Goal: Information Seeking & Learning: Understand process/instructions

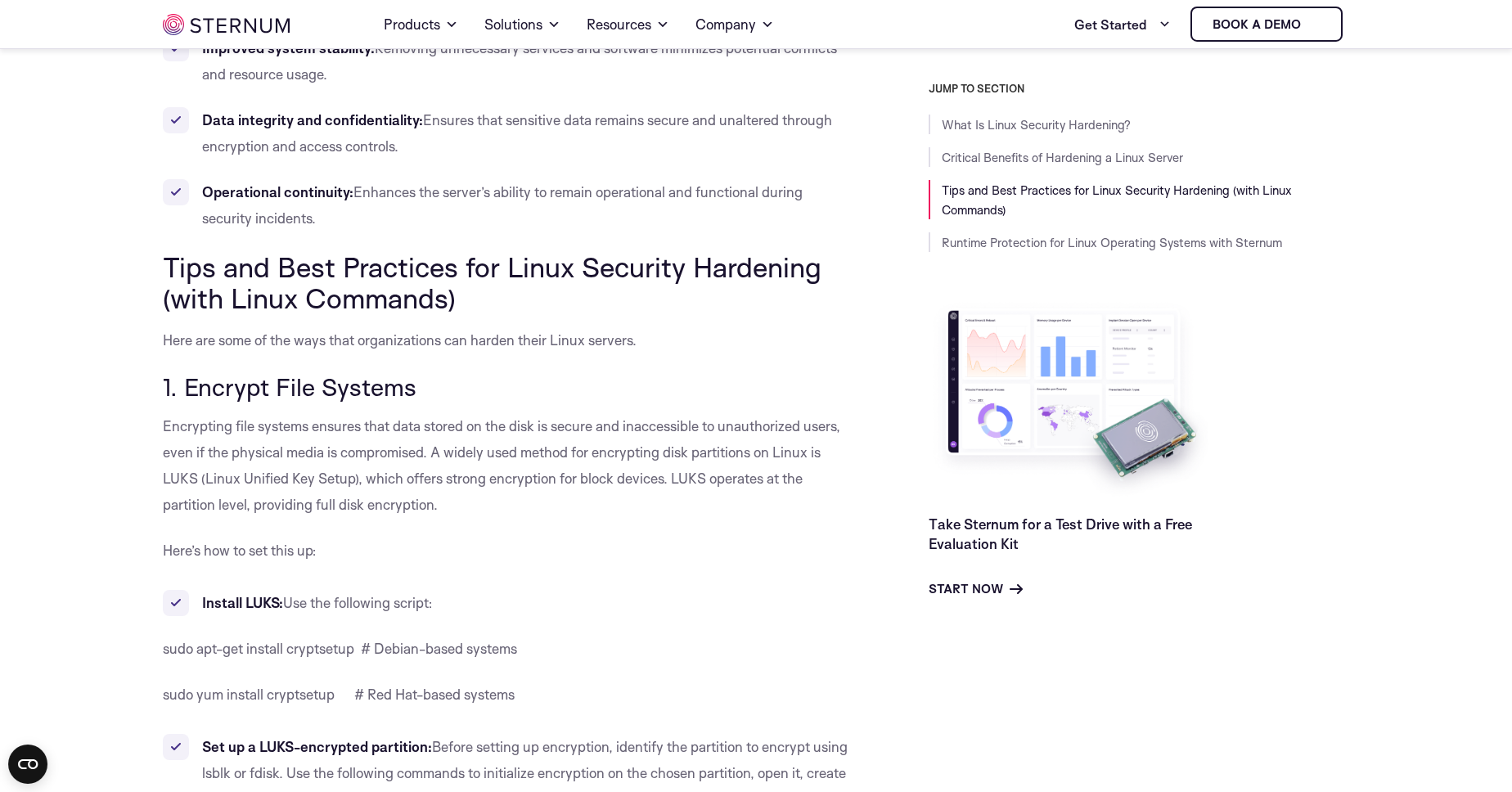
scroll to position [1107, 0]
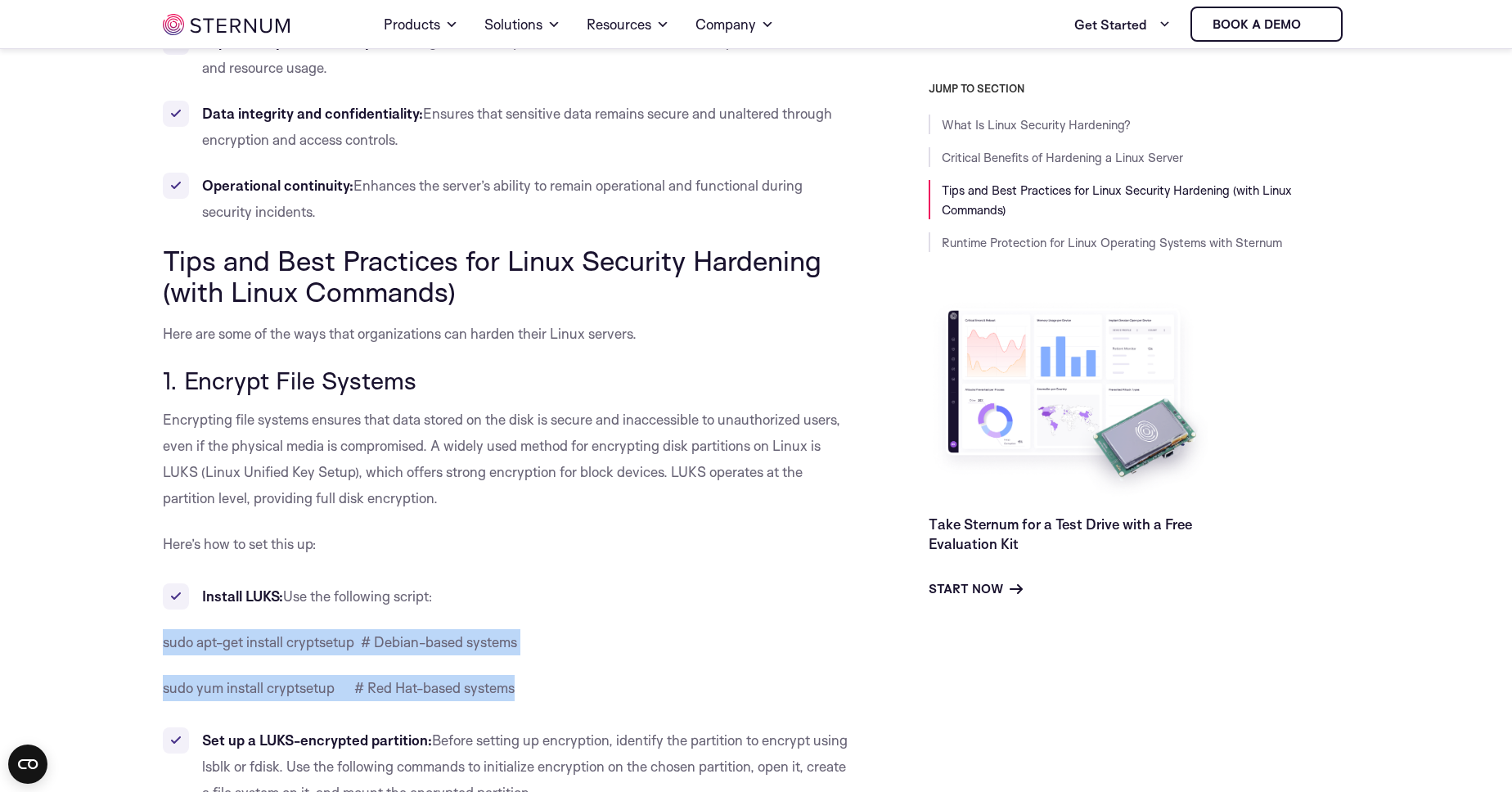
drag, startPoint x: 154, startPoint y: 638, endPoint x: 571, endPoint y: 686, distance: 419.8
click at [571, 686] on p "sudo yum install cryptsetup # Red Hat-based systems" at bounding box center [509, 688] width 692 height 26
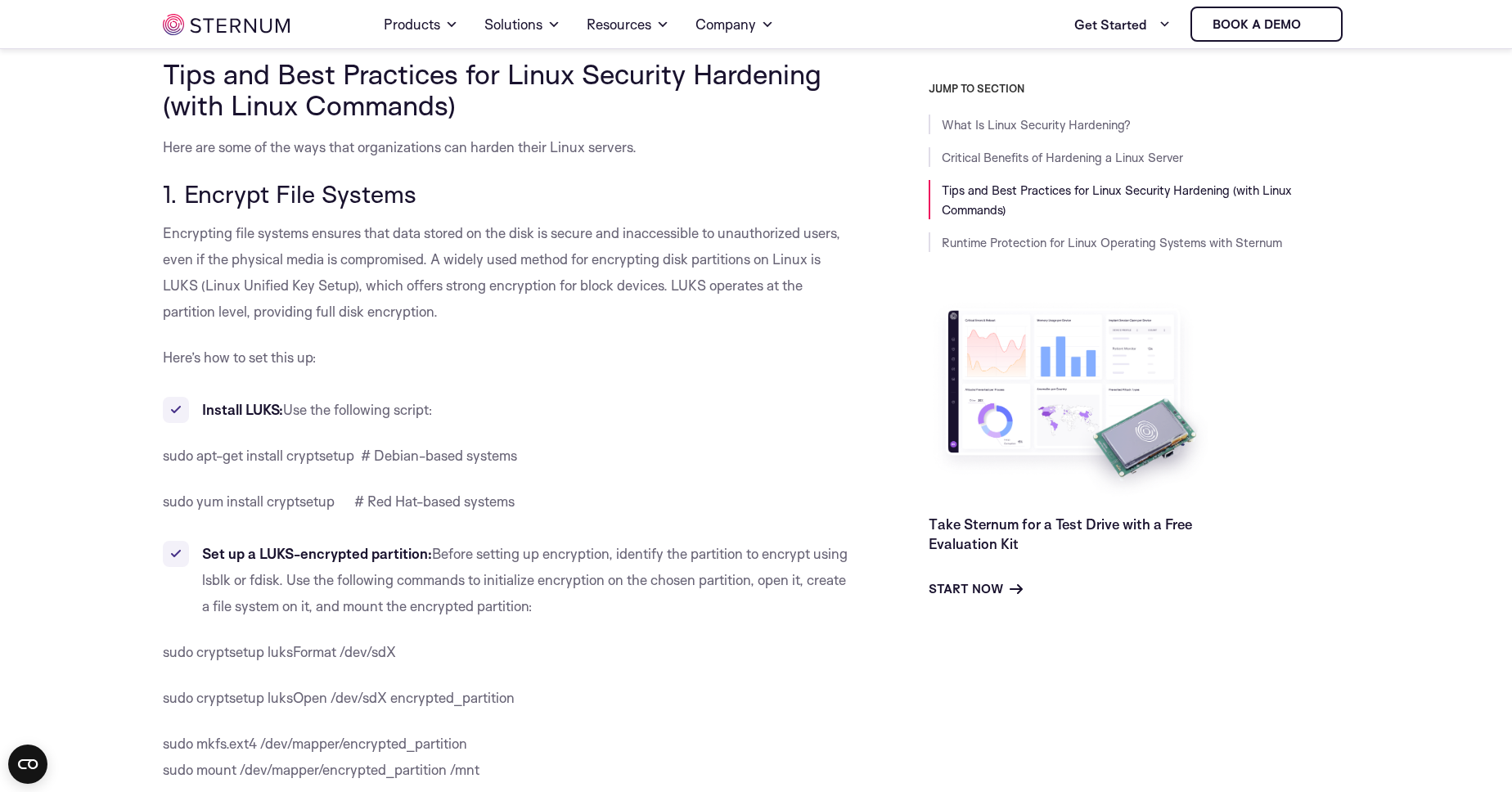
scroll to position [1387, 0]
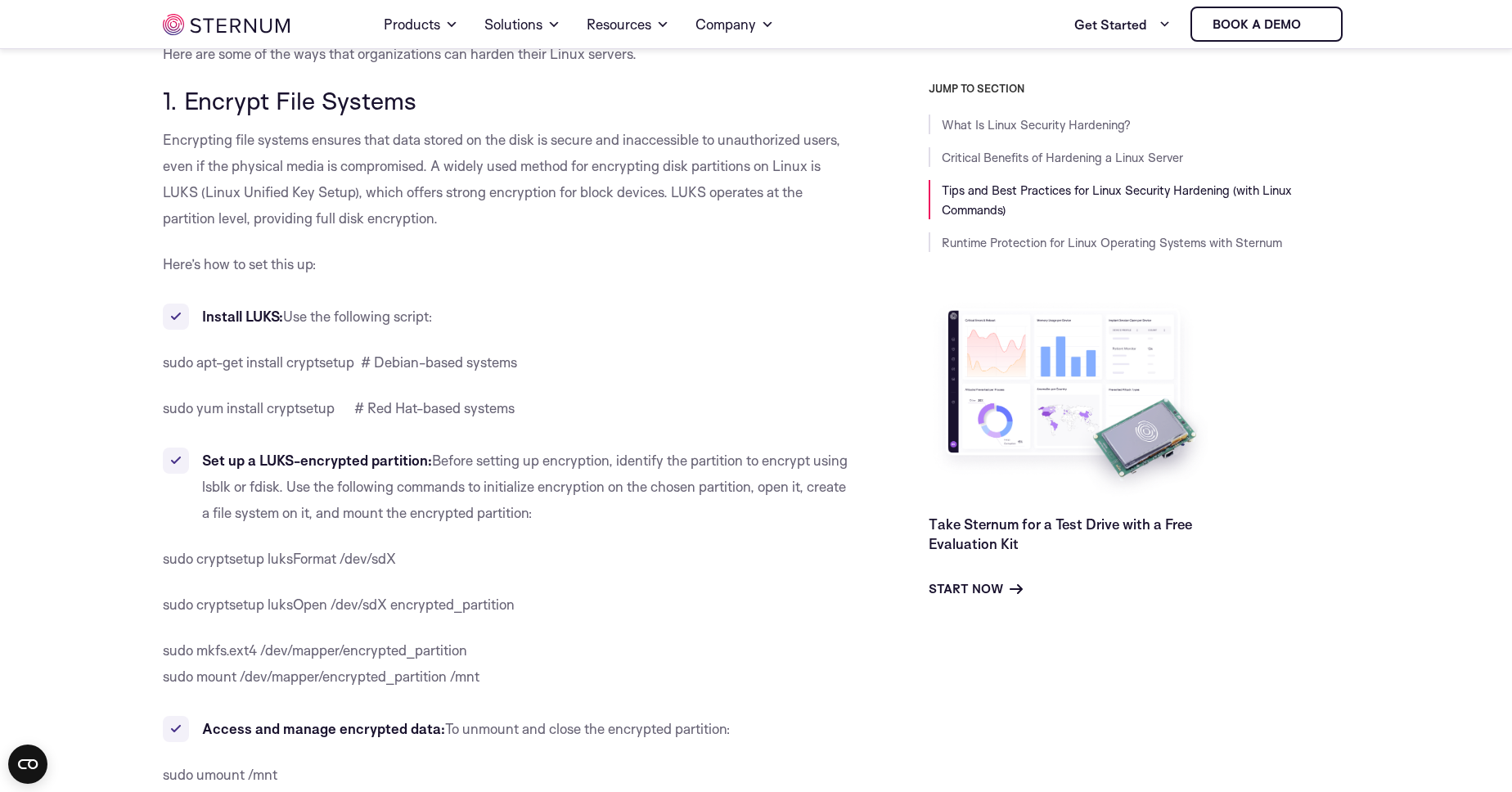
click at [162, 564] on span "sudo cryptsetup luksFormat /dev/sdX" at bounding box center [279, 558] width 234 height 17
drag, startPoint x: 162, startPoint y: 564, endPoint x: 409, endPoint y: 561, distance: 247.0
click at [409, 561] on p "sudo cryptsetup luksFormat /dev/sdX" at bounding box center [509, 558] width 692 height 26
click at [166, 400] on span "sudo yum install cryptsetup # Red Hat-based systems" at bounding box center [338, 408] width 352 height 17
drag, startPoint x: 166, startPoint y: 400, endPoint x: 319, endPoint y: 399, distance: 153.0
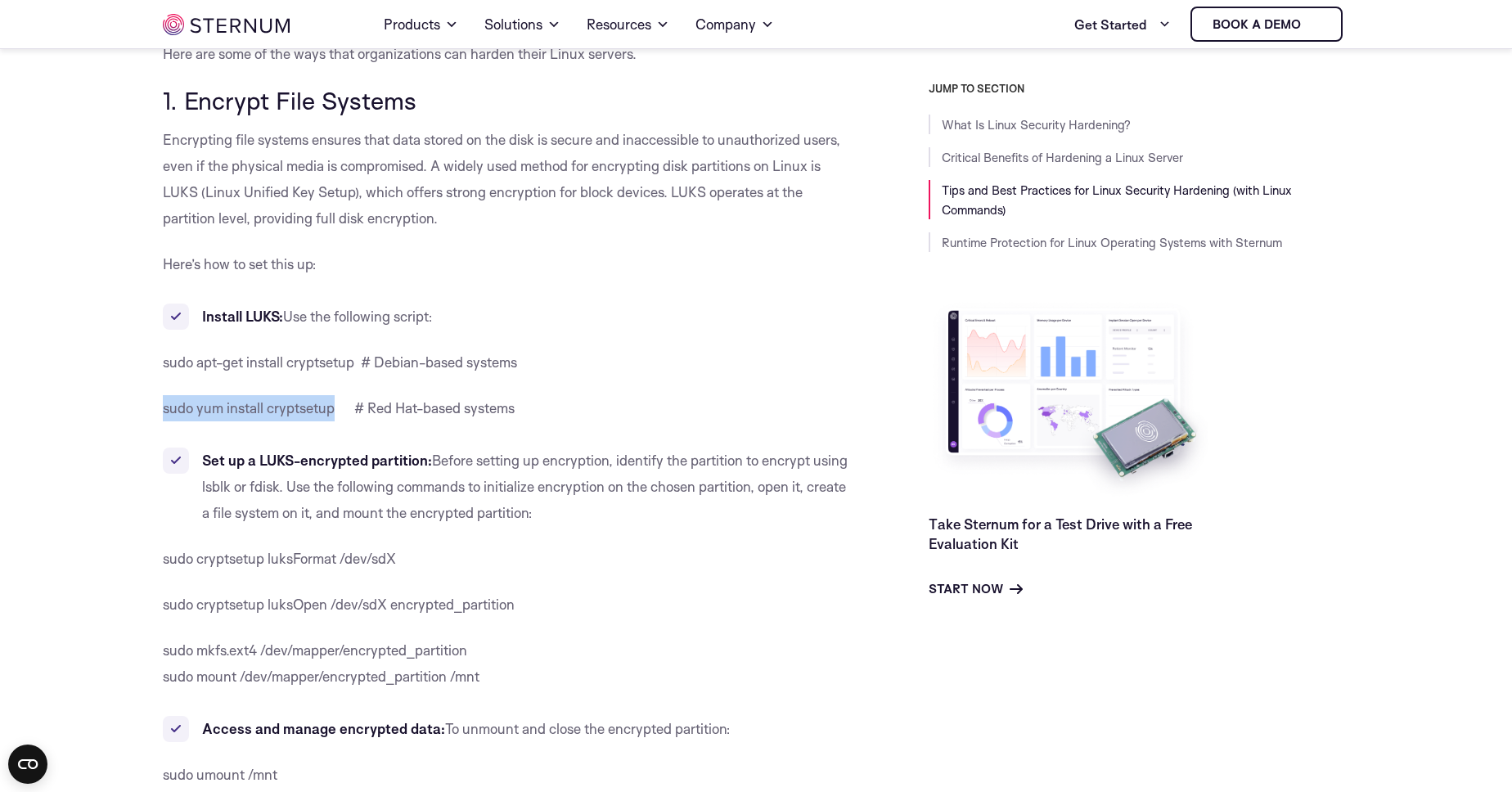
click at [319, 399] on p "sudo yum install cryptsetup # Red Hat-based systems" at bounding box center [509, 408] width 692 height 26
copy span "sudo yum install cryptsetup"
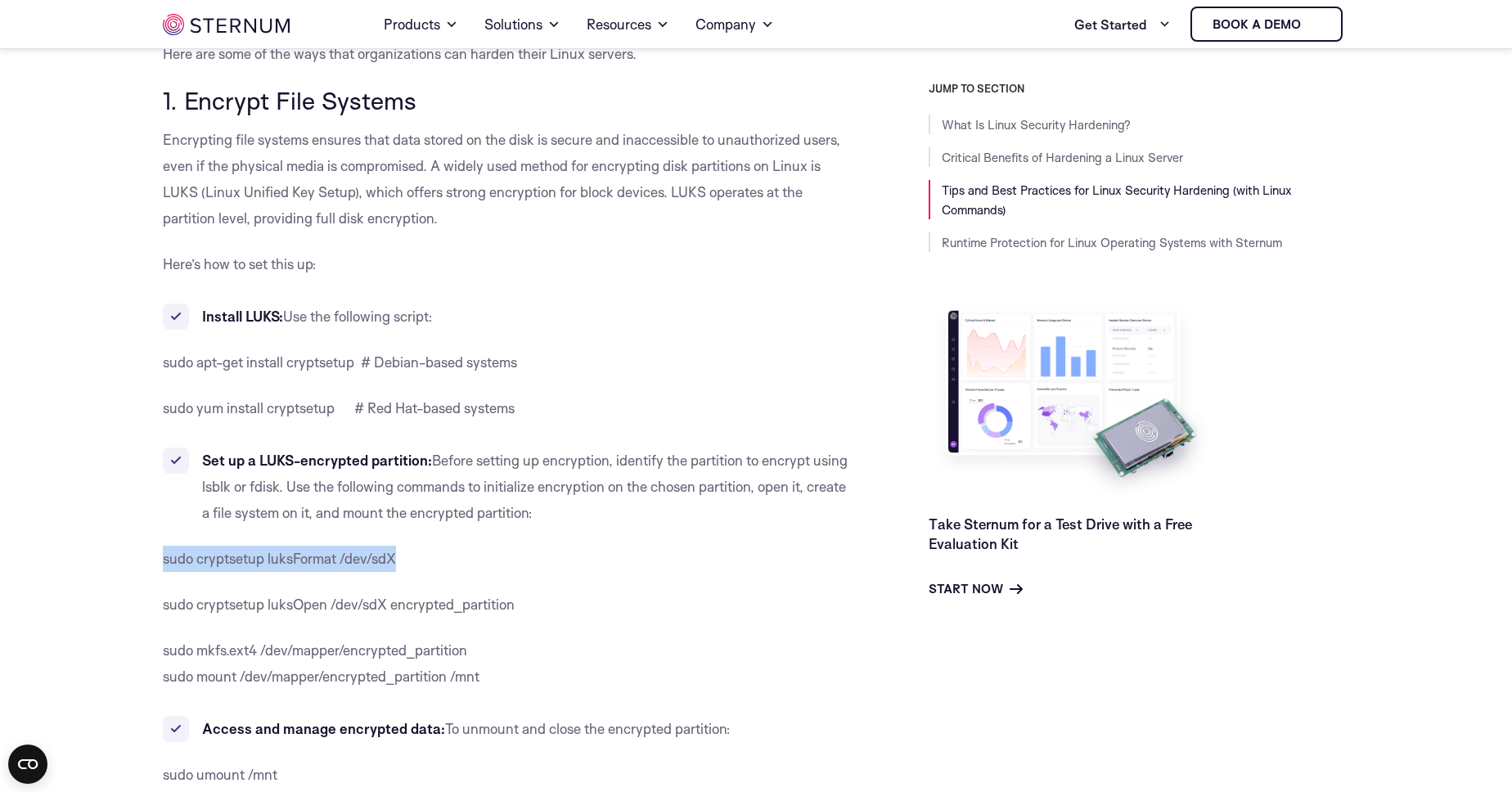
drag, startPoint x: 154, startPoint y: 558, endPoint x: 387, endPoint y: 566, distance: 233.1
copy span "sudo cryptsetup luksFormat /dev/sdX"
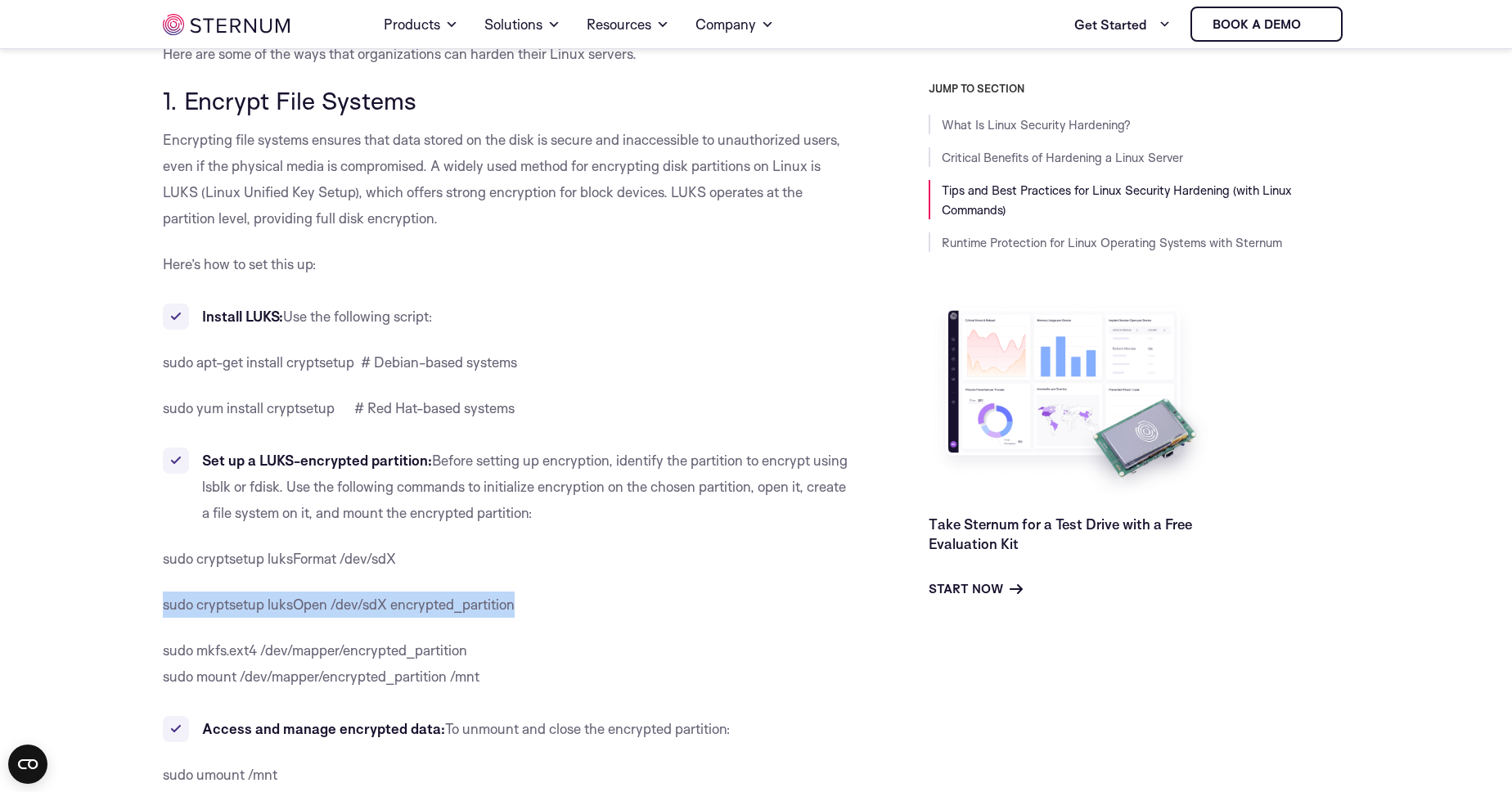
drag, startPoint x: 174, startPoint y: 623, endPoint x: 147, endPoint y: 601, distance: 34.8
copy span "sudo cryptsetup luksOpen /dev/sdX encrypted_partition"
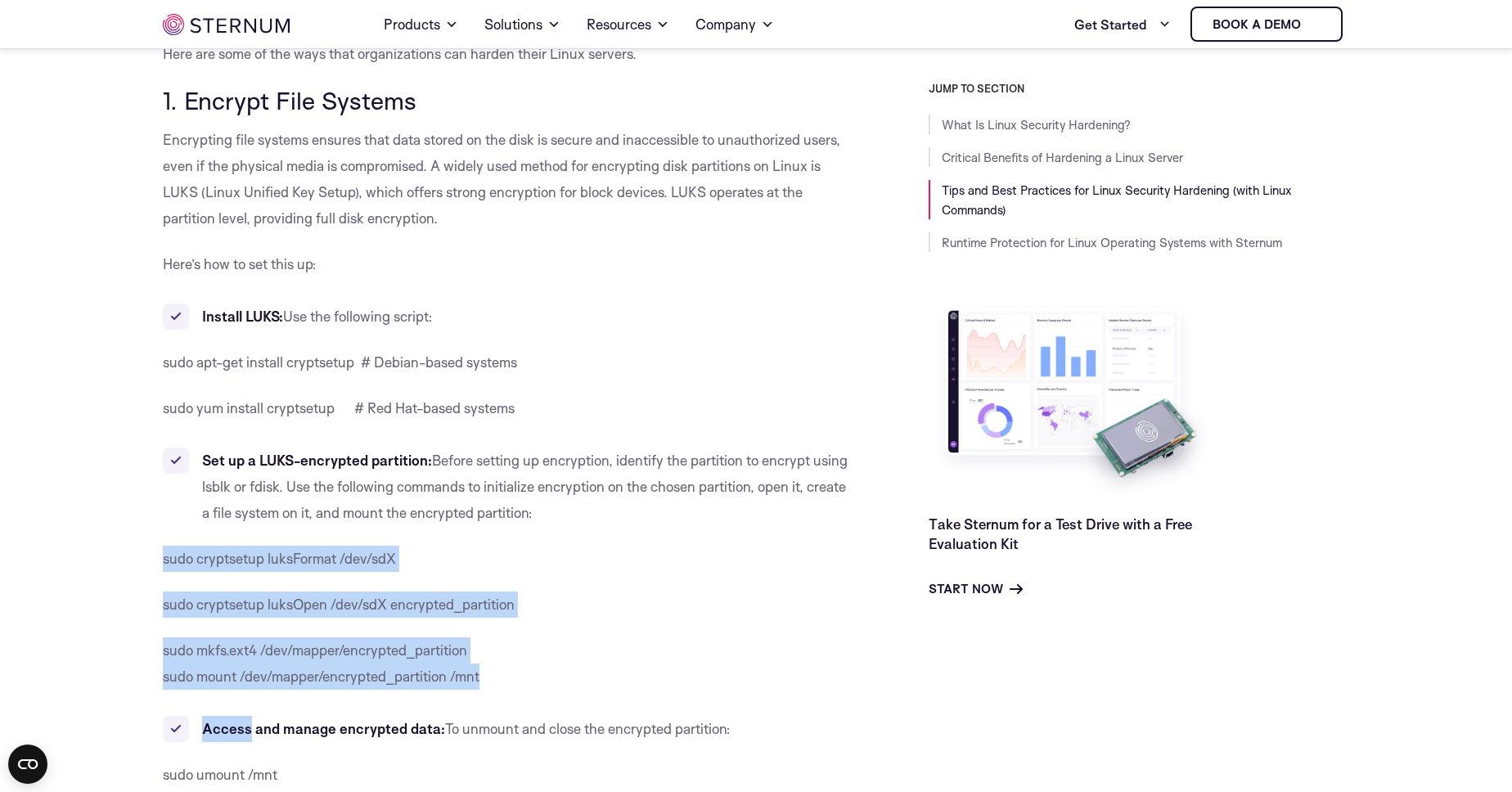
drag, startPoint x: 160, startPoint y: 547, endPoint x: 447, endPoint y: 705, distance: 327.6
copy div "sudo cryptsetup luksFormat /dev/sdX sudo cryptsetup luksOpen /dev/sdX encrypted…"
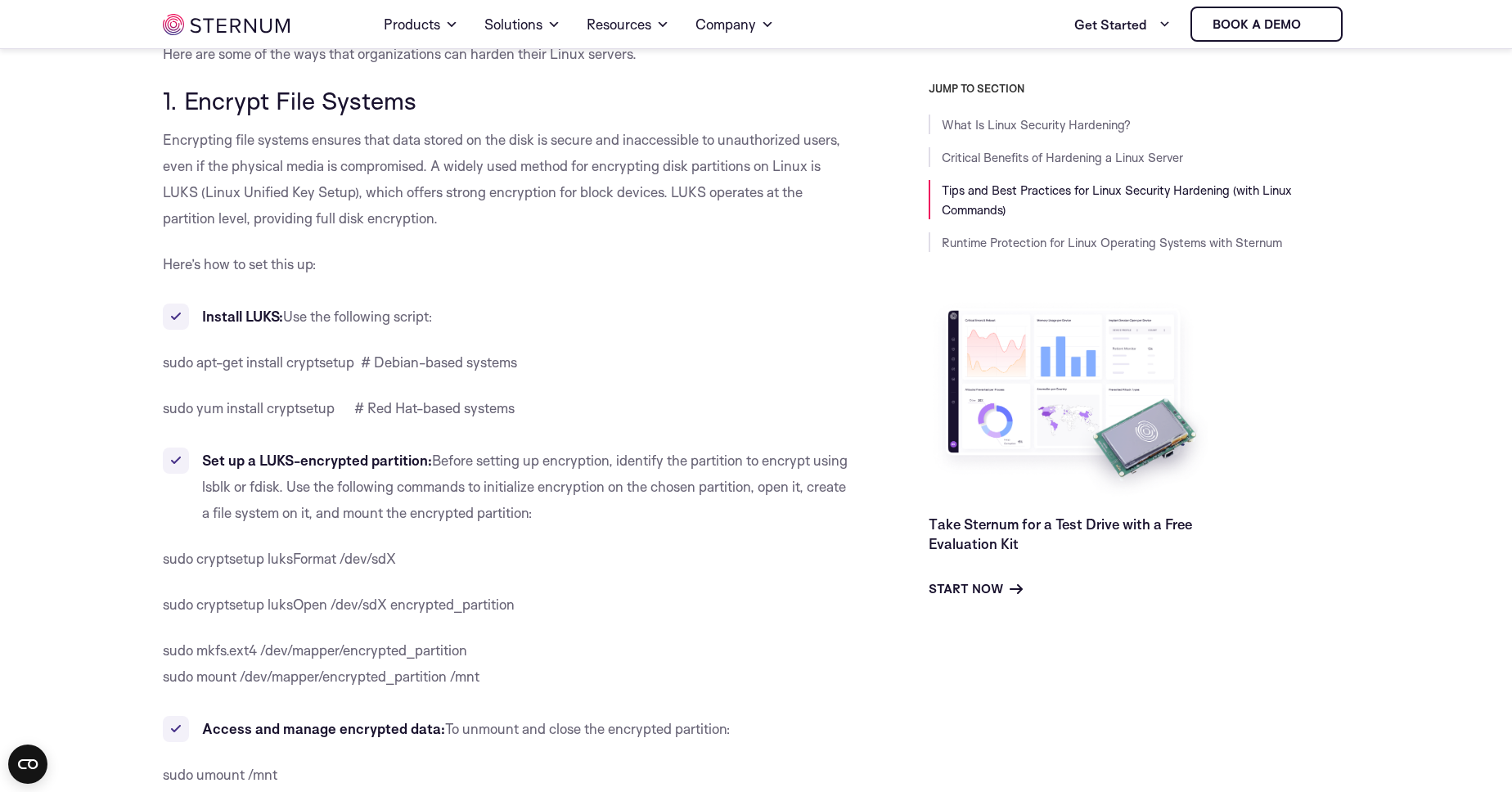
click at [262, 481] on span "Before setting up encryption, identify the partition to encrypt using lsblk or …" at bounding box center [525, 487] width 646 height 69
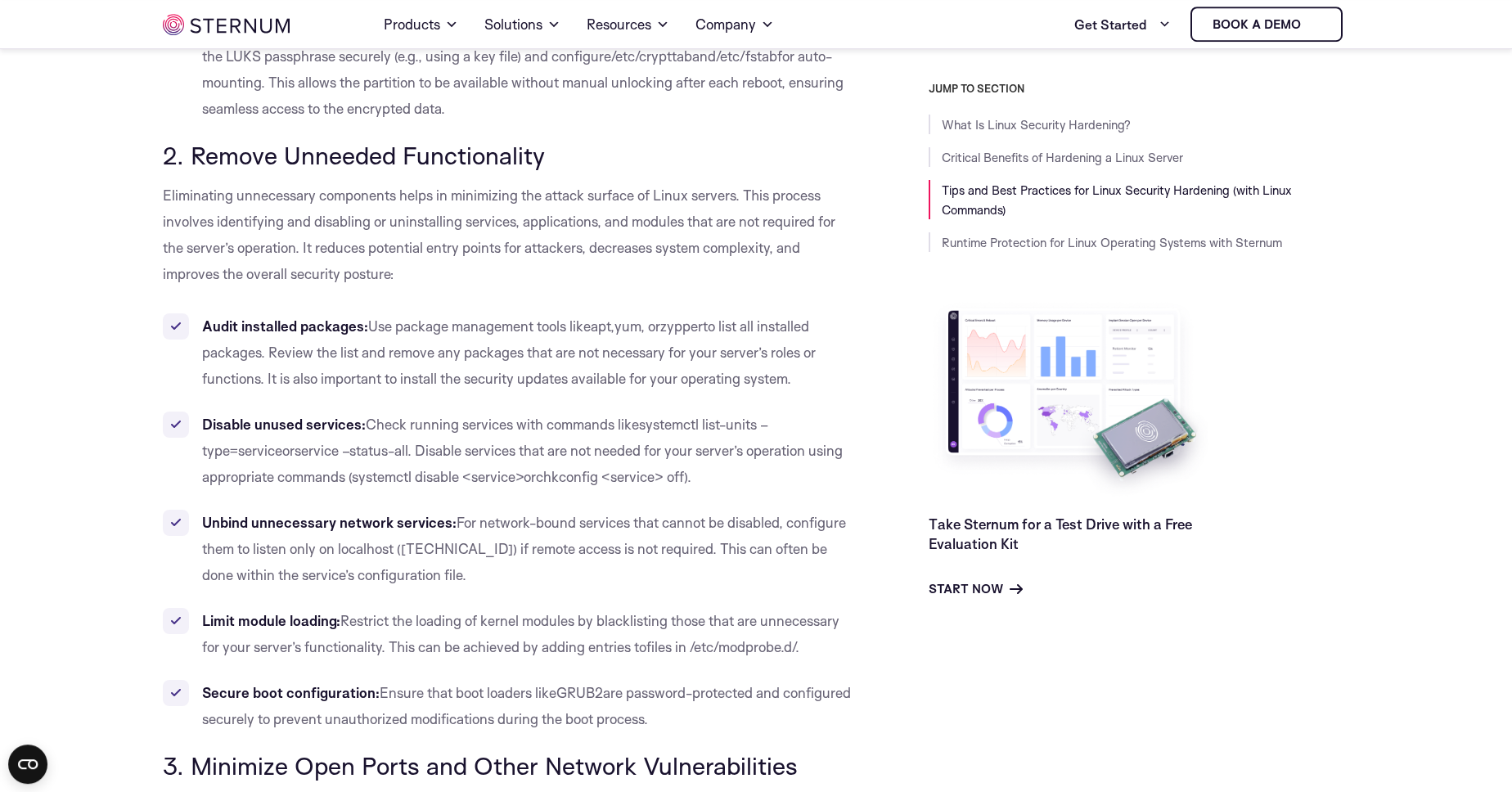
scroll to position [2226, 0]
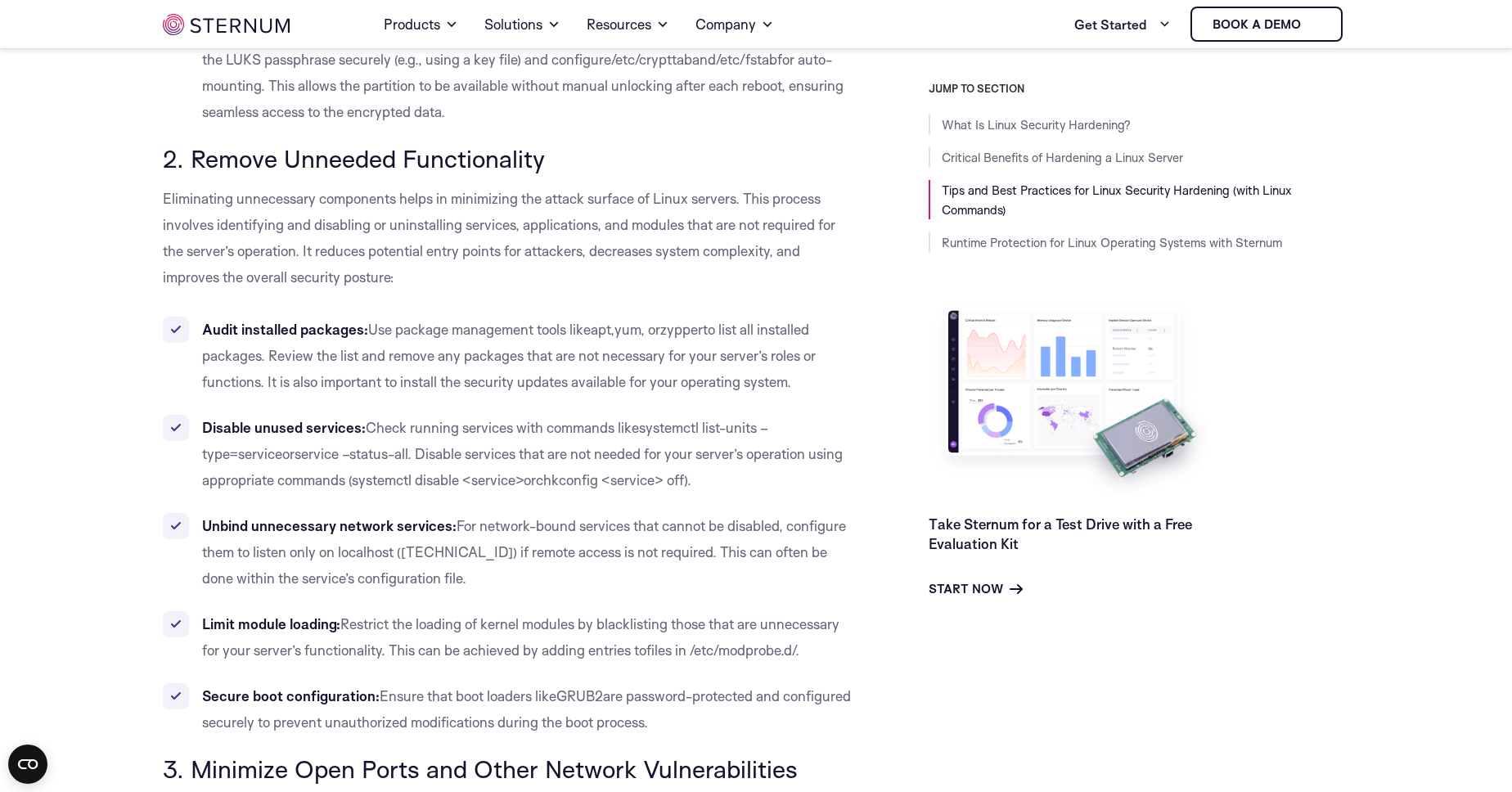
click at [744, 194] on span "Eliminating unnecessary components helps in minimizing the attack surface of Li…" at bounding box center [498, 237] width 673 height 96
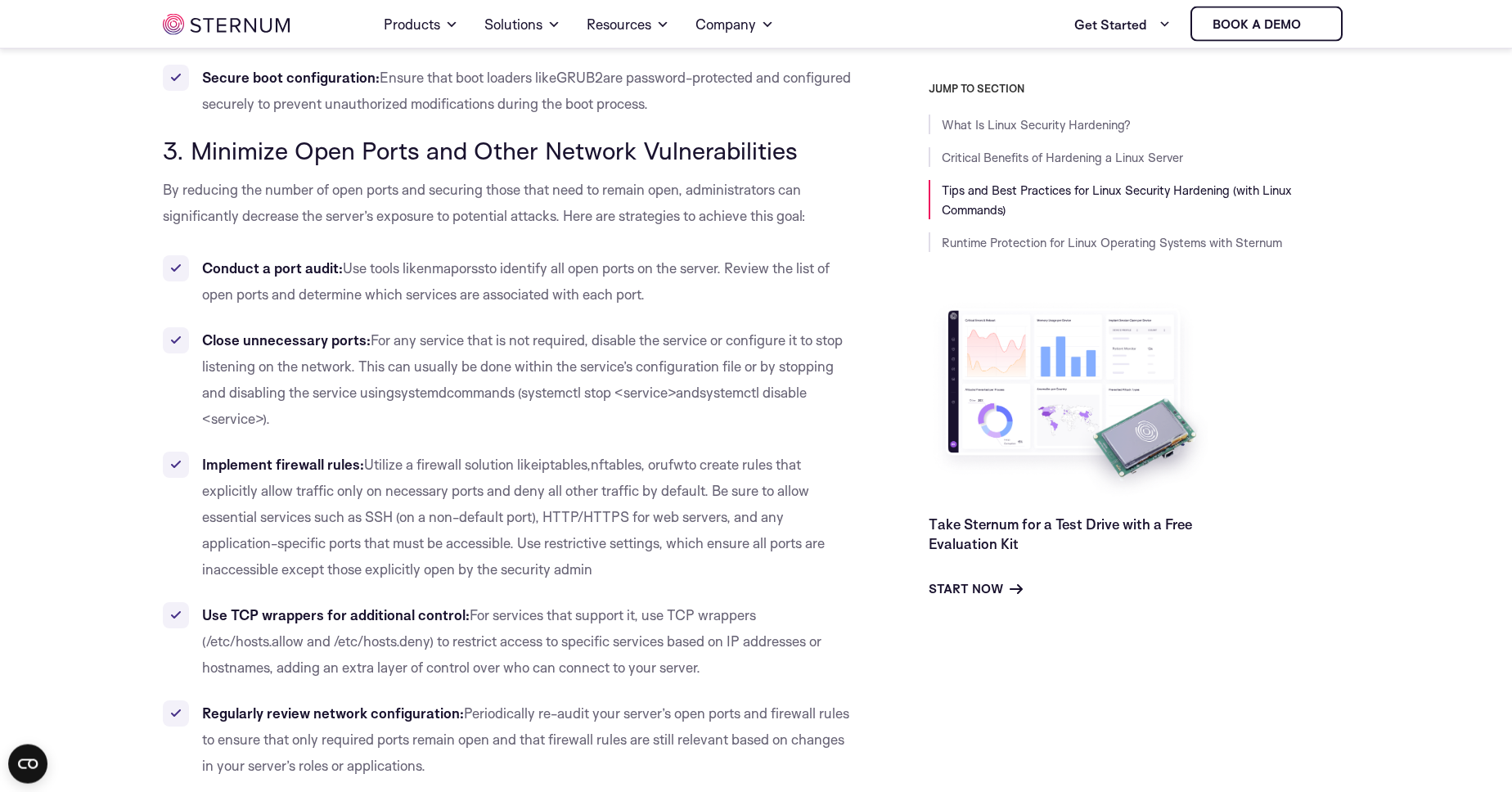
scroll to position [2879, 0]
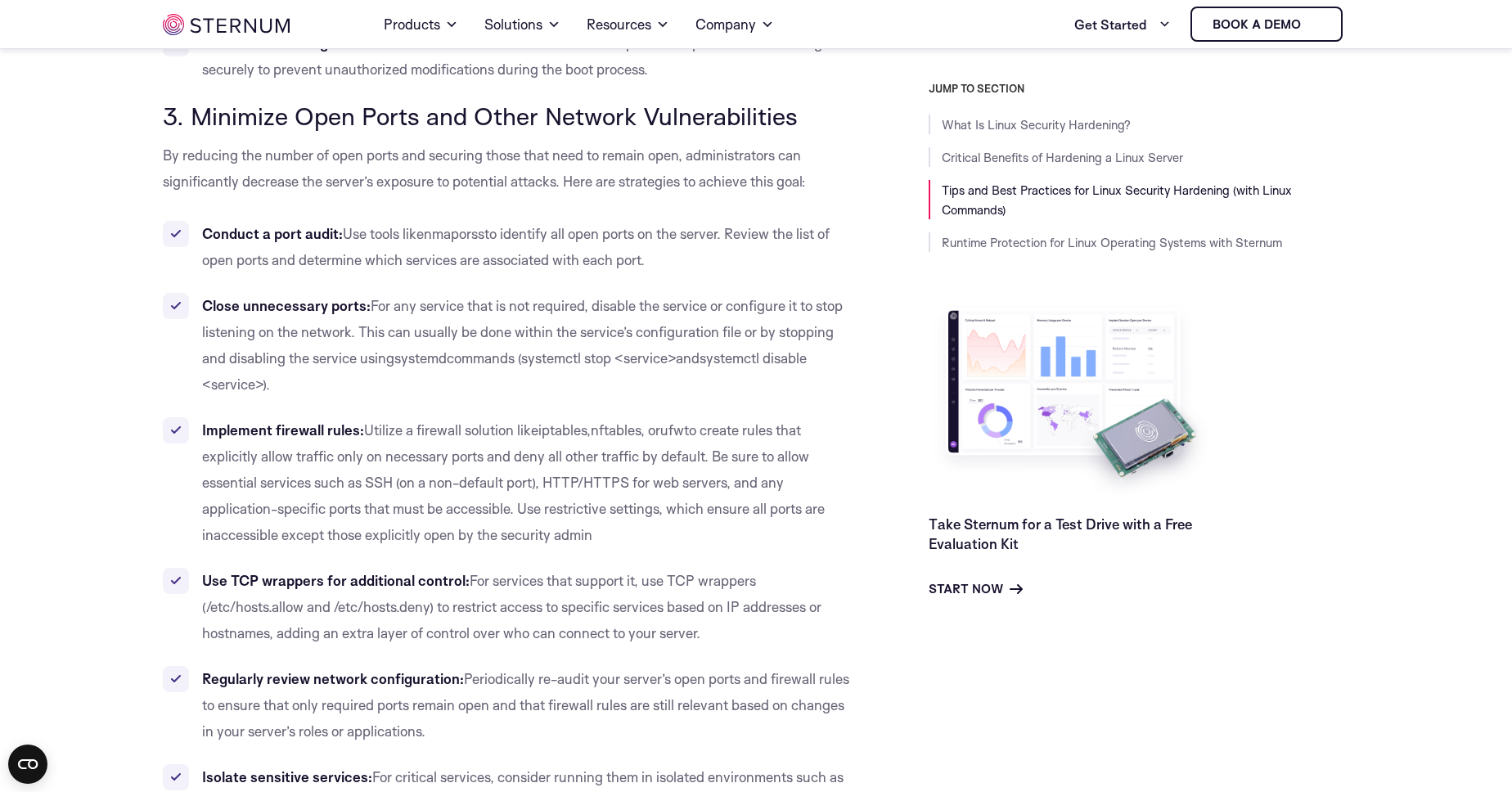
click at [212, 234] on b "Conduct a port audit:" at bounding box center [272, 234] width 140 height 17
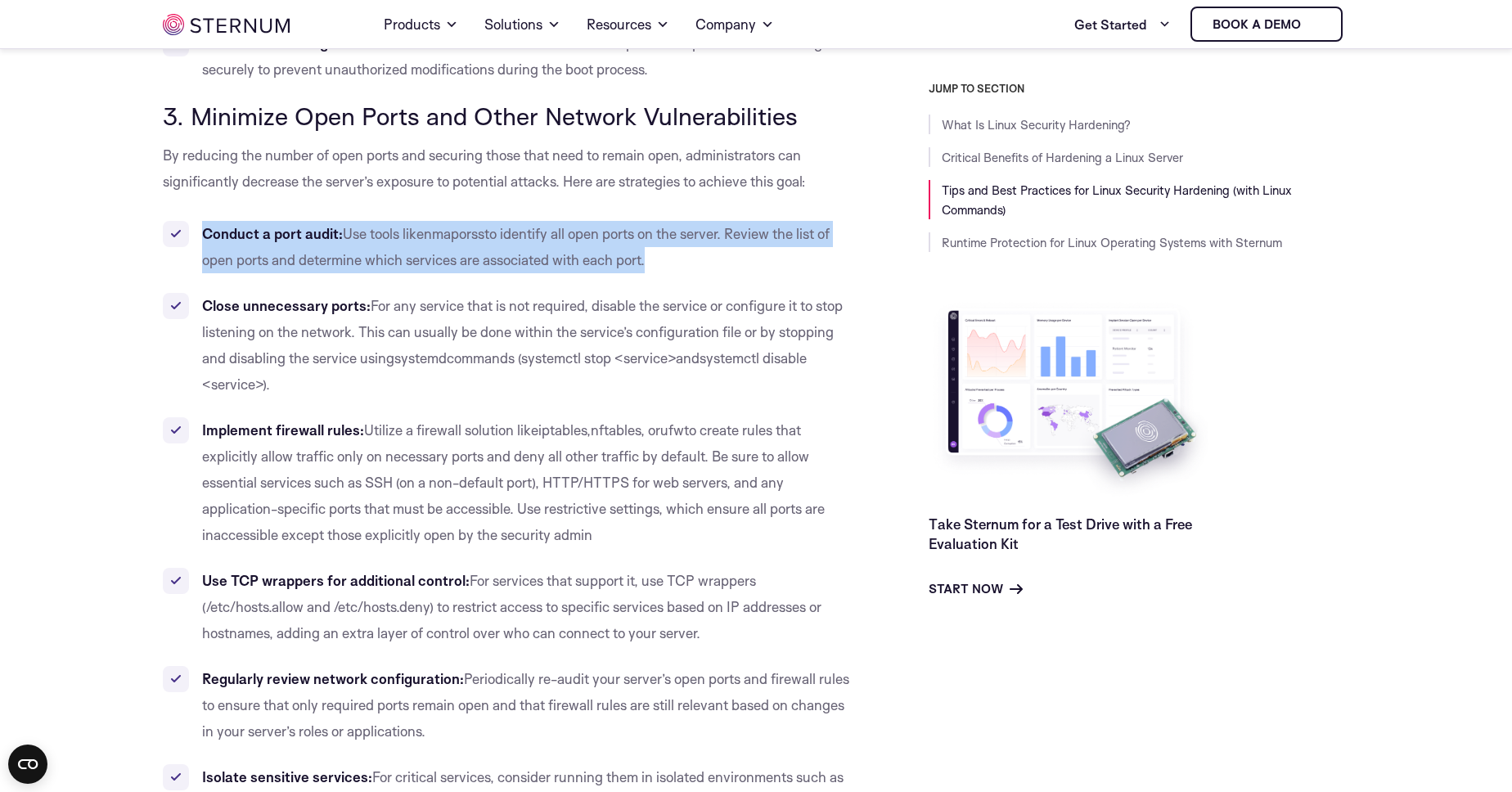
drag, startPoint x: 212, startPoint y: 234, endPoint x: 646, endPoint y: 261, distance: 434.8
click at [646, 261] on li "Conduct a port audit: Use tools like nmap or ss to identify all open ports on t…" at bounding box center [509, 247] width 692 height 52
copy li "Conduct a port audit: Use tools like nmap or ss to identify all open ports on t…"
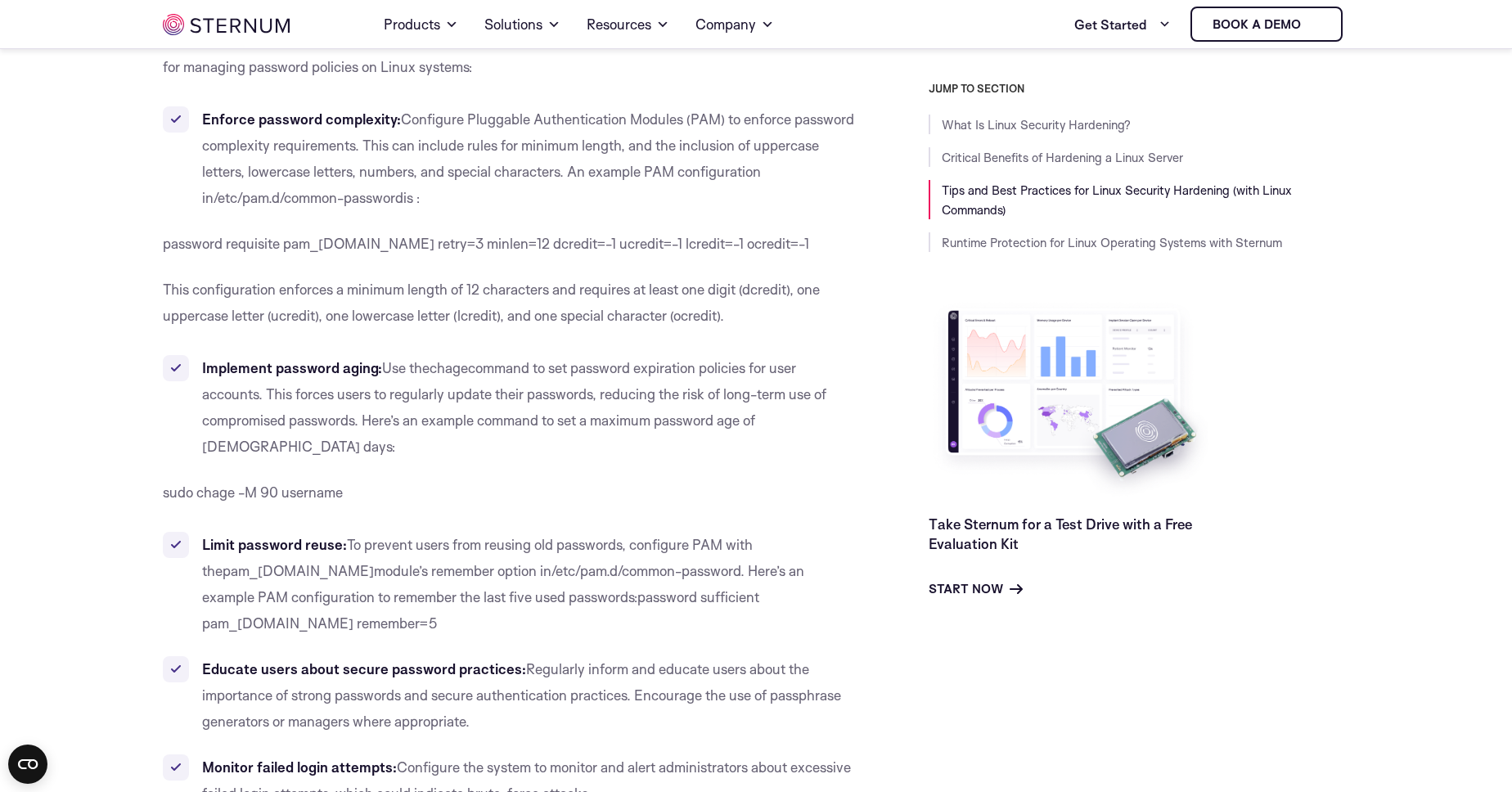
scroll to position [3999, 0]
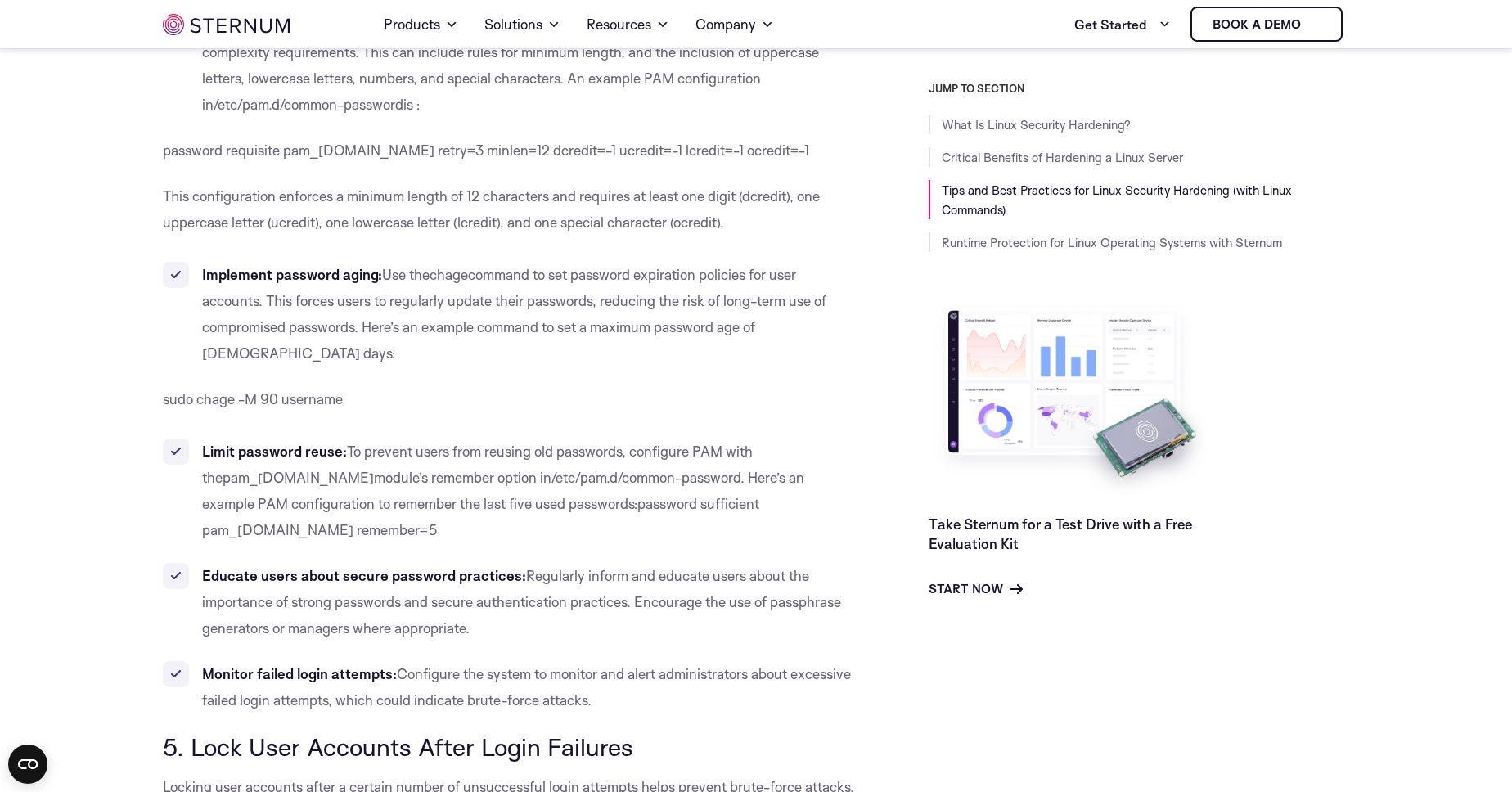
click at [382, 271] on b "Implement password aging:" at bounding box center [292, 274] width 180 height 17
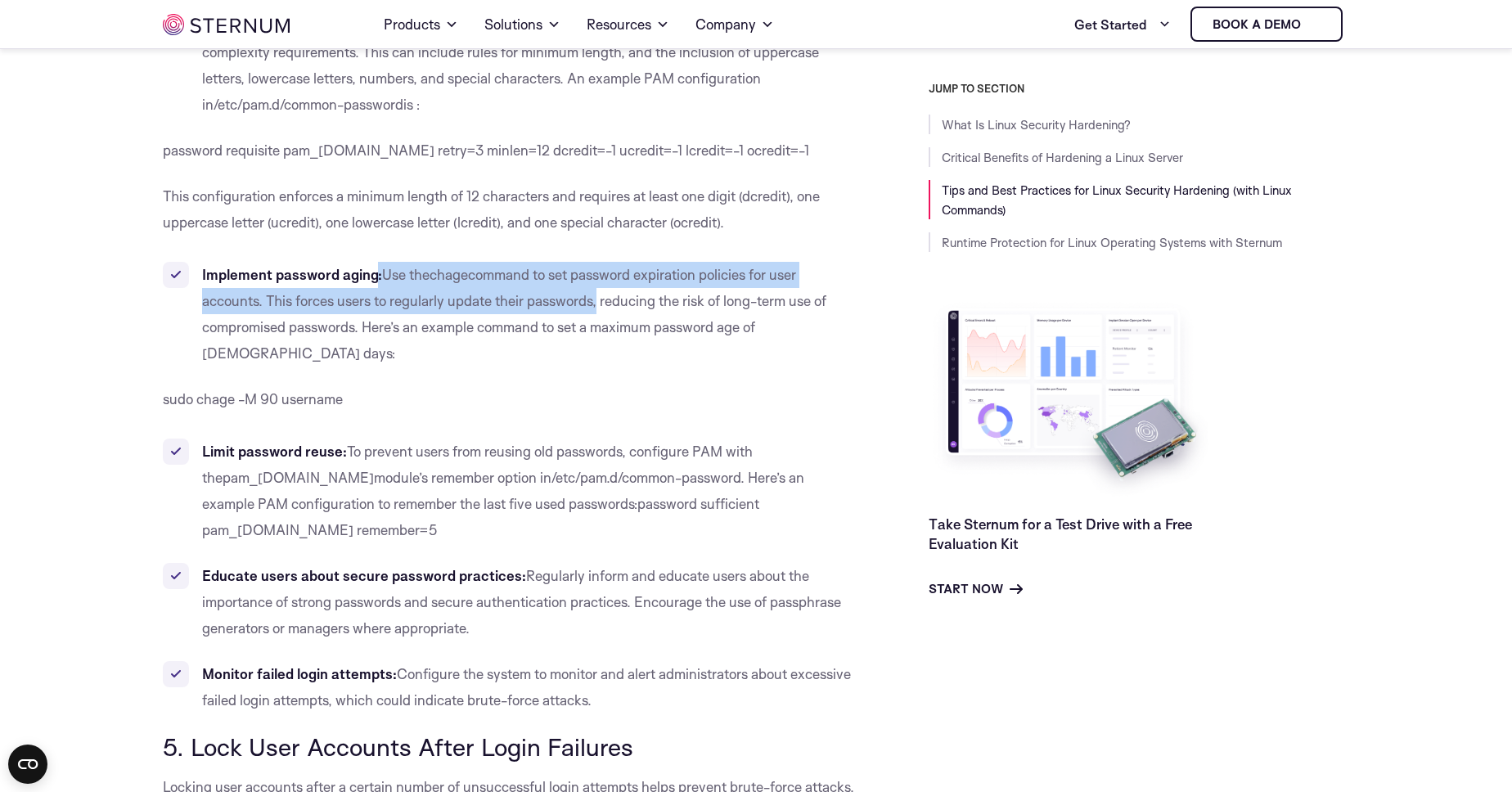
drag, startPoint x: 382, startPoint y: 271, endPoint x: 566, endPoint y: 306, distance: 187.3
click at [566, 306] on li "Implement password aging: Use the chage command to set password expiration poli…" at bounding box center [509, 314] width 692 height 105
copy li ": Use the chage command to set password expiration policies for user accounts. …"
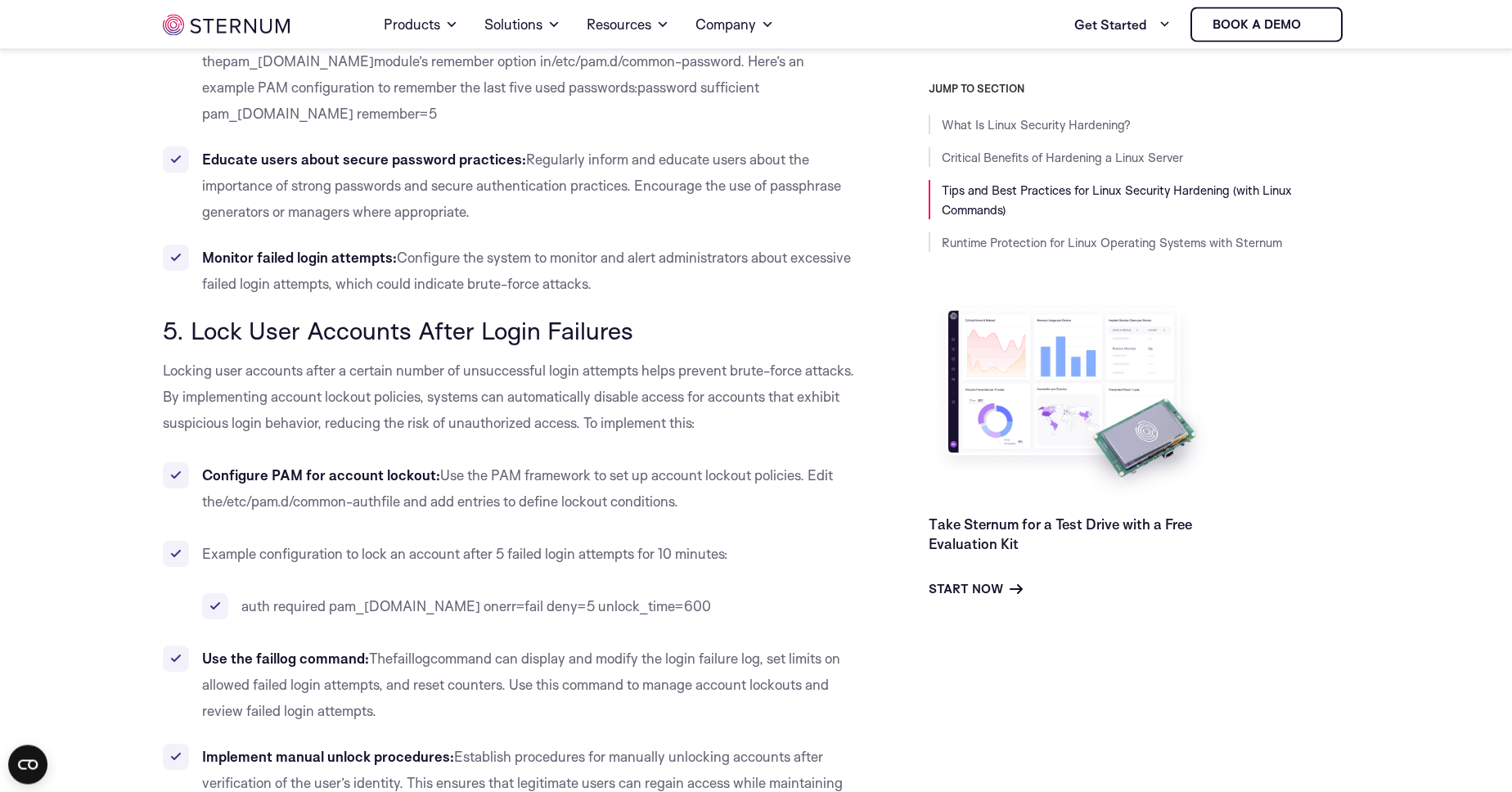
scroll to position [4372, 0]
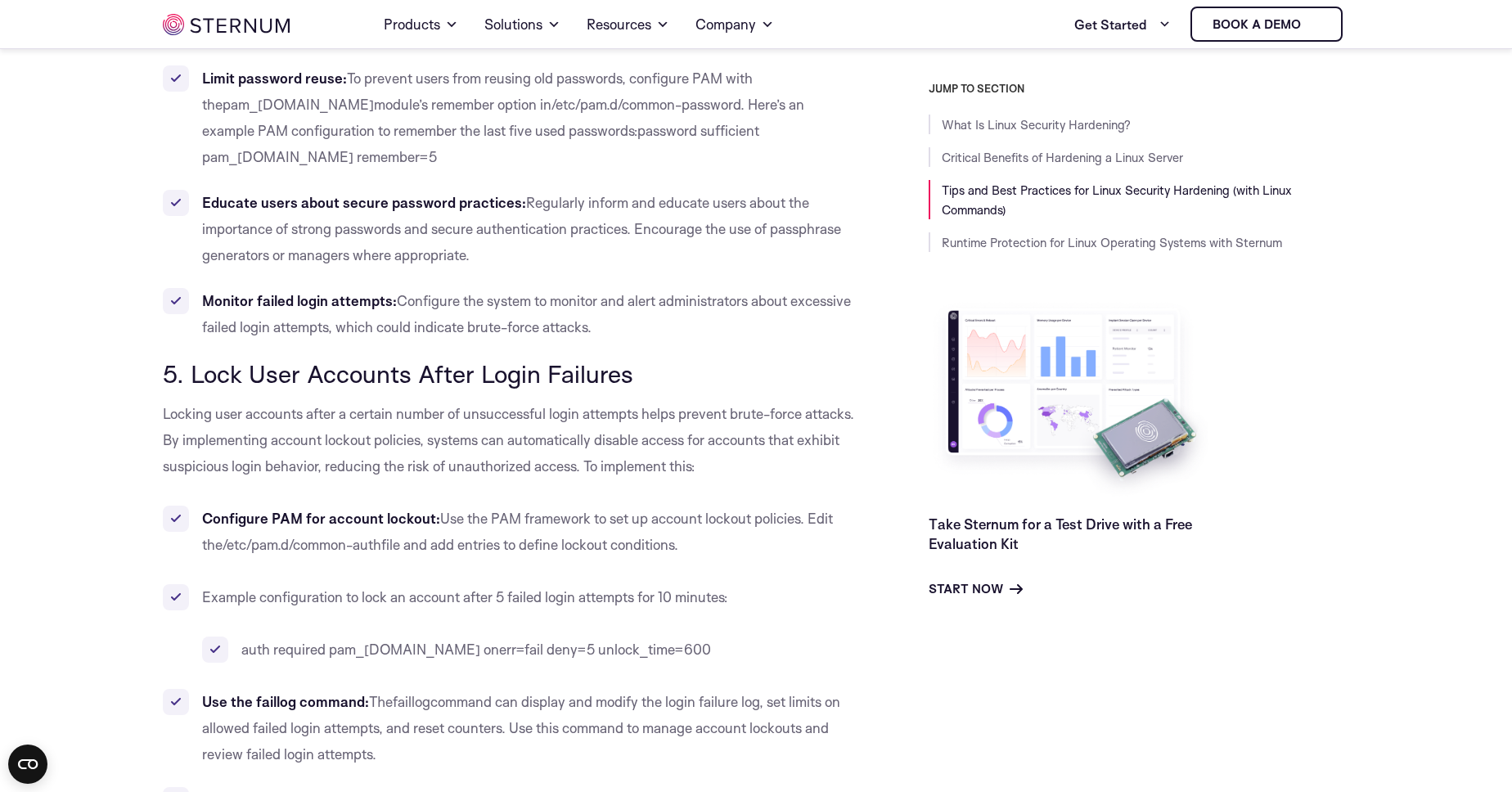
drag, startPoint x: 204, startPoint y: 249, endPoint x: 693, endPoint y: 267, distance: 489.3
click at [693, 288] on li "Monitor failed login attempts: Configure the system to monitor and alert admini…" at bounding box center [509, 314] width 692 height 52
copy li "Monitor failed login attempts: Configure the system to monitor and alert admini…"
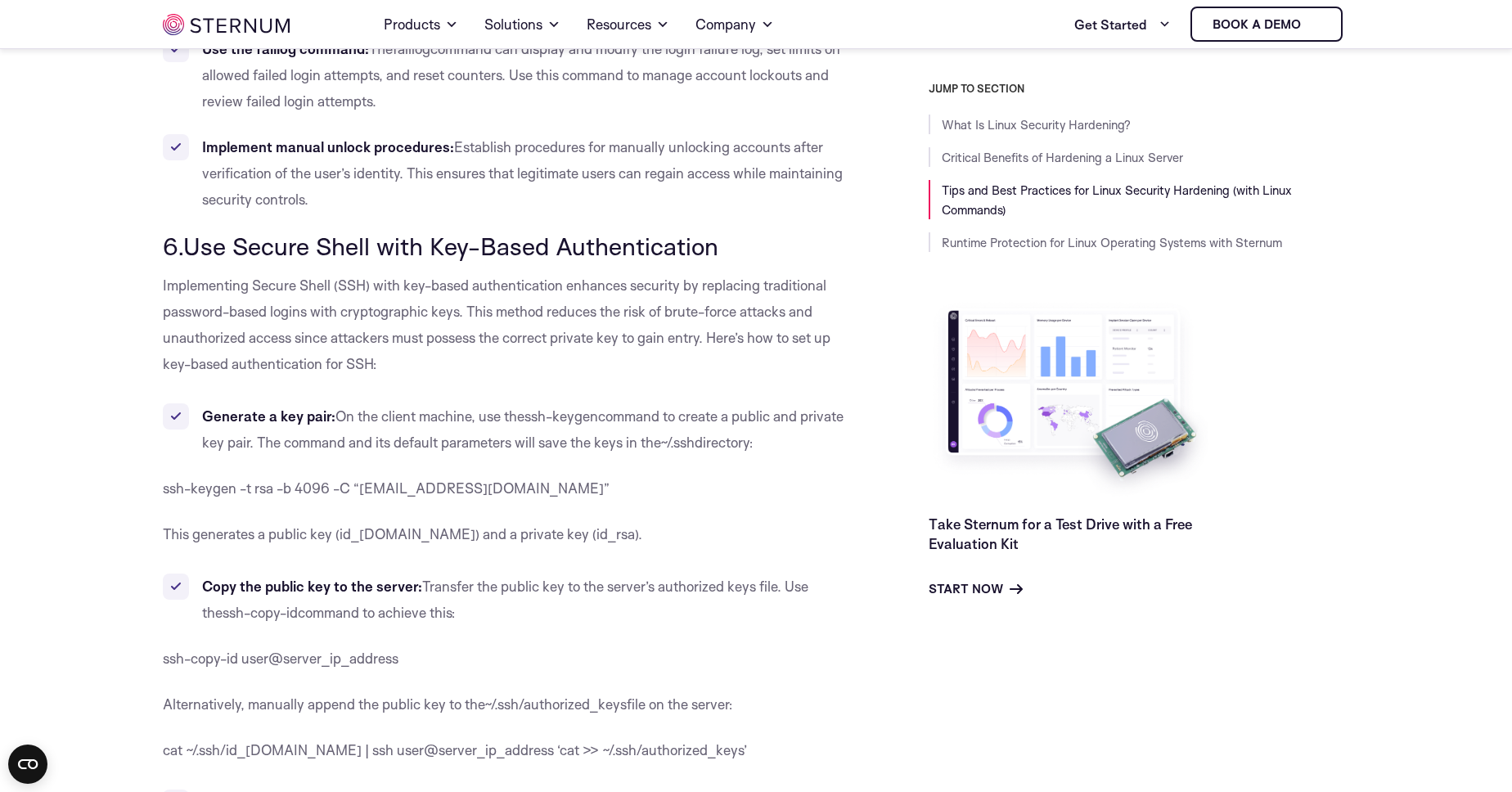
scroll to position [5305, 0]
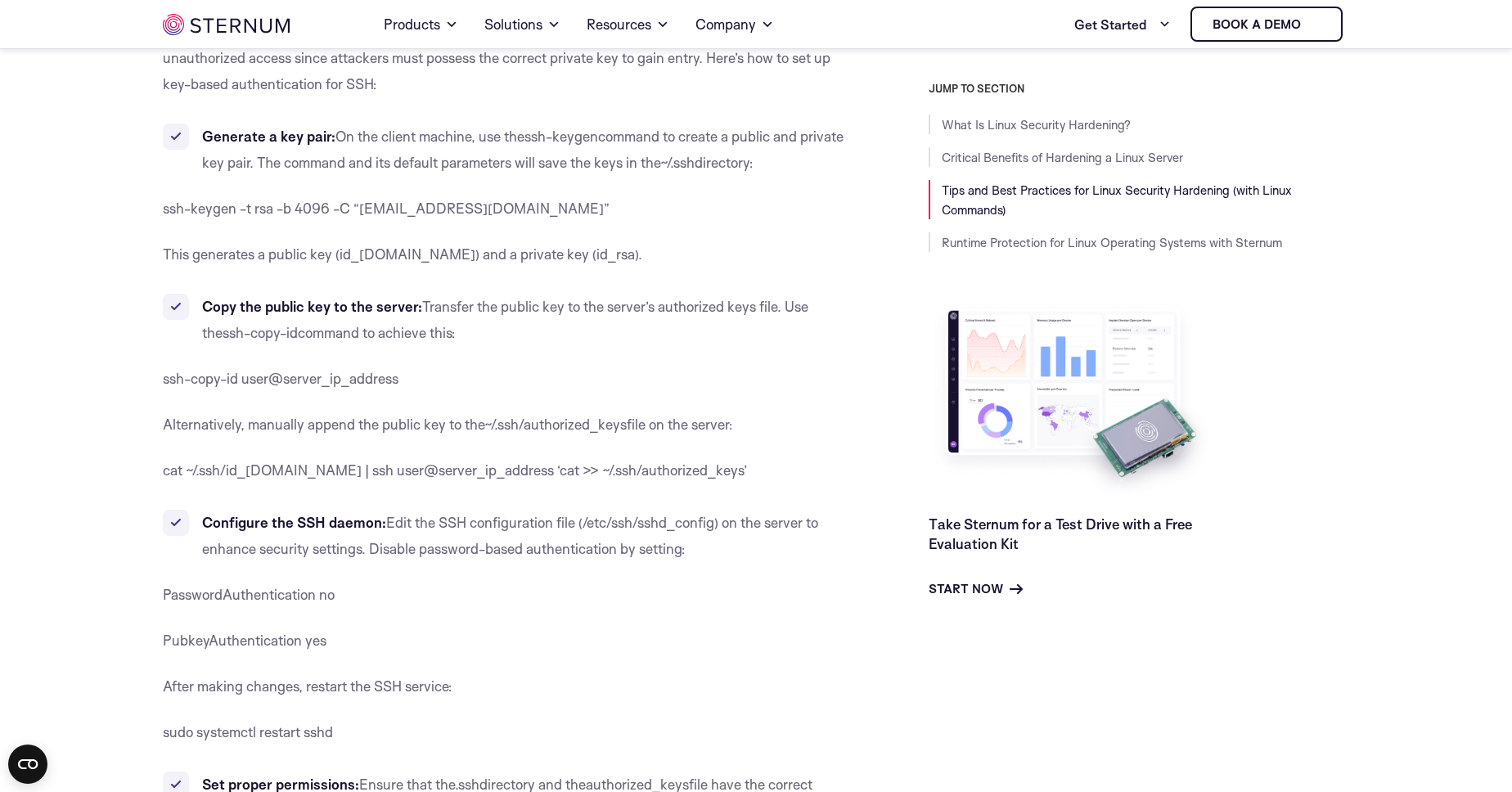
click at [166, 586] on span "PasswordAuthentication no" at bounding box center [248, 594] width 172 height 17
drag, startPoint x: 166, startPoint y: 541, endPoint x: 320, endPoint y: 582, distance: 159.4
click at [320, 632] on span "PubkeyAuthentication yes" at bounding box center [244, 641] width 163 height 17
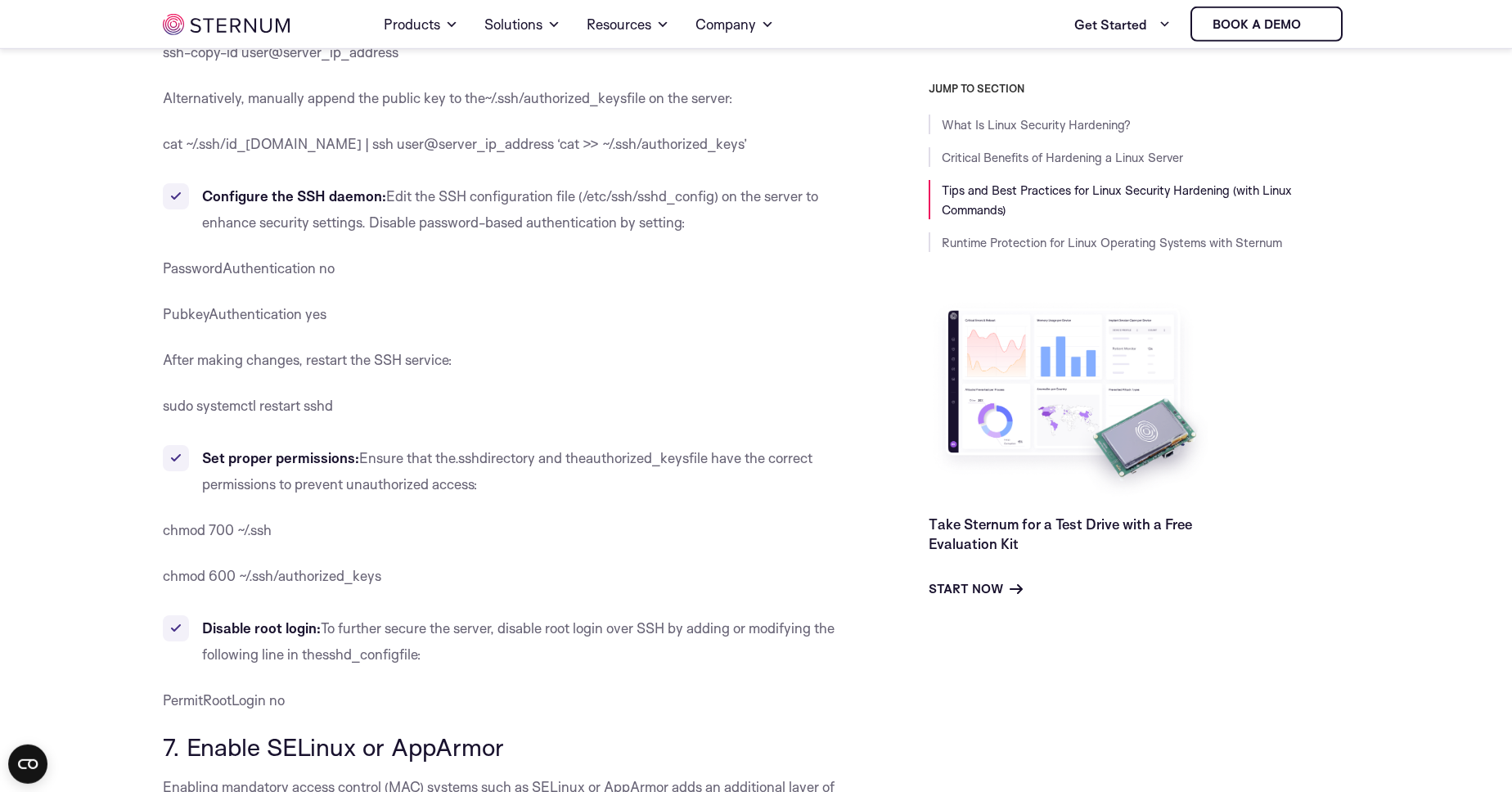
scroll to position [5679, 0]
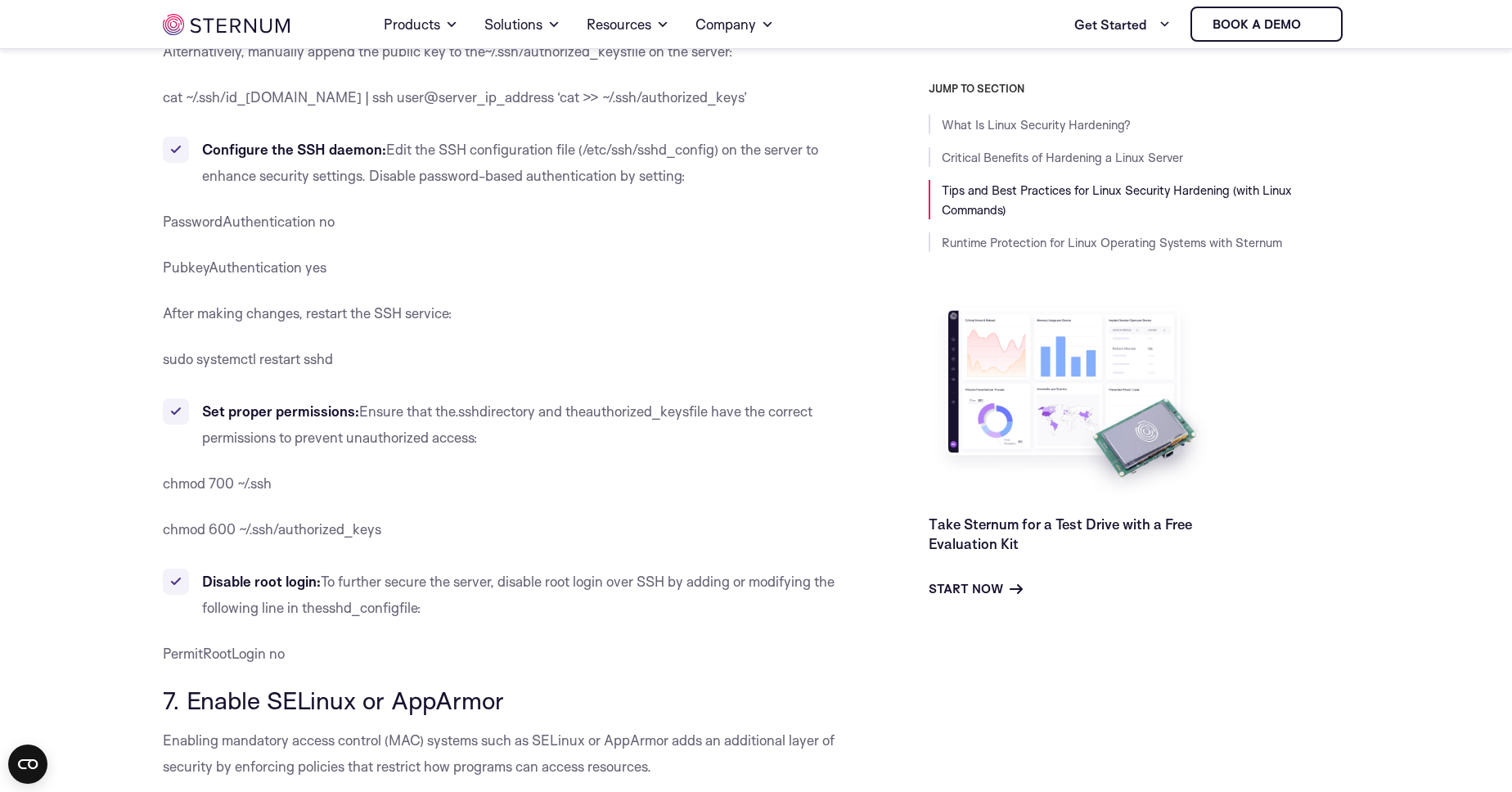
click at [168, 475] on span "chmod 700 ~/.ssh" at bounding box center [217, 483] width 109 height 17
click at [174, 520] on span "chmod 600 ~/.ssh/authorized_keys" at bounding box center [272, 529] width 218 height 17
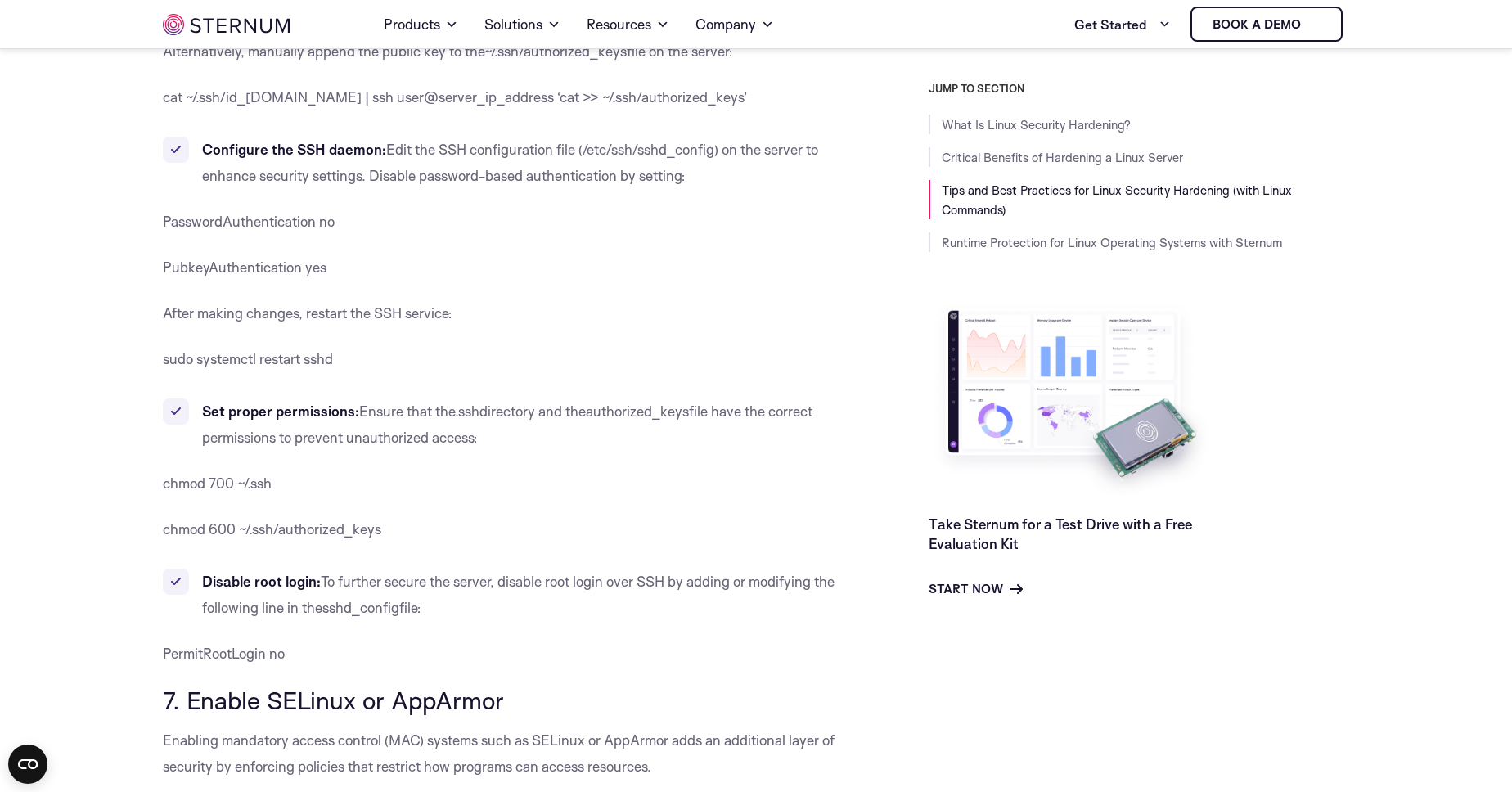
click at [174, 520] on span "chmod 600 ~/.ssh/authorized_keys" at bounding box center [272, 529] width 218 height 17
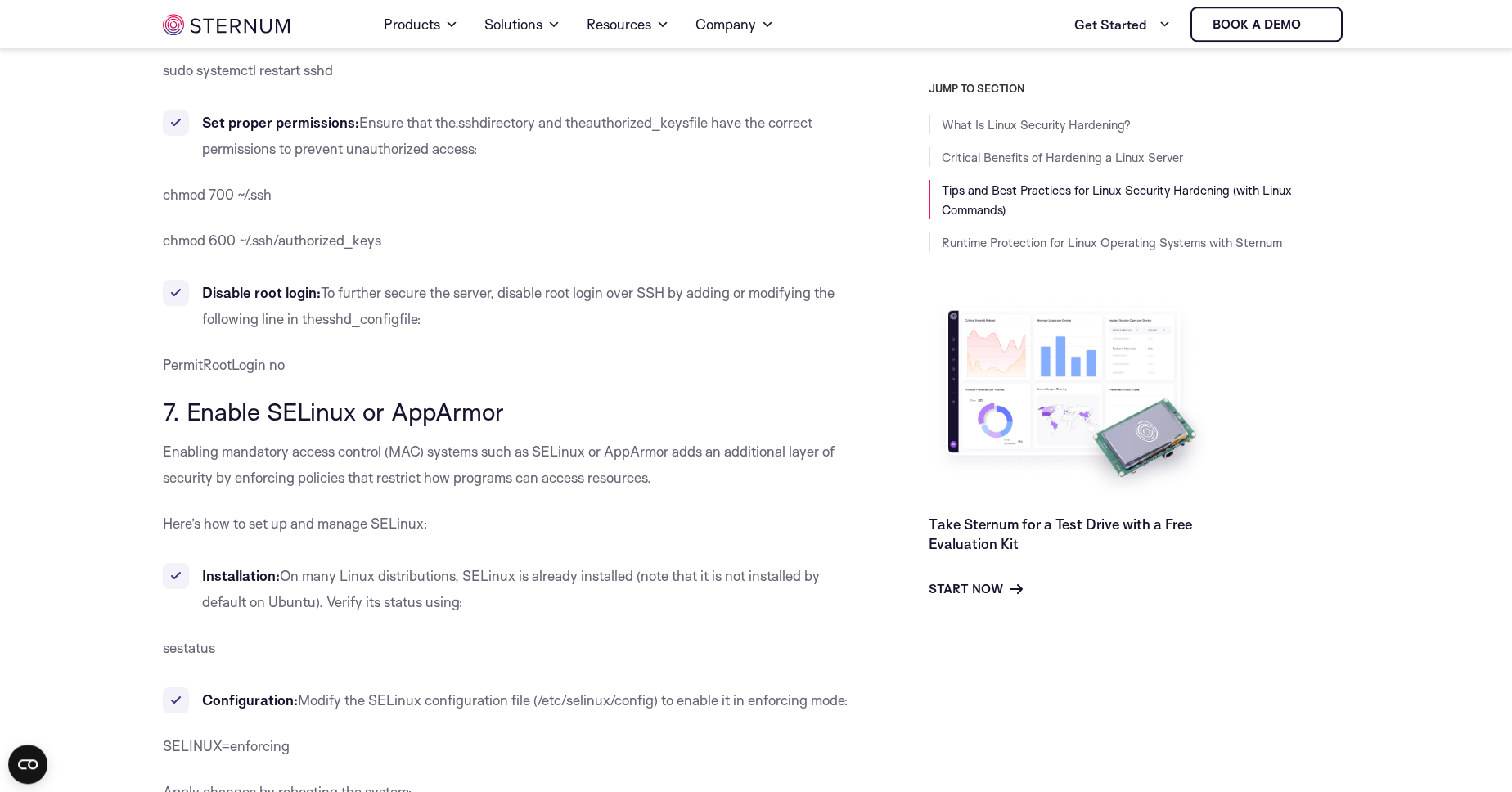
scroll to position [5958, 0]
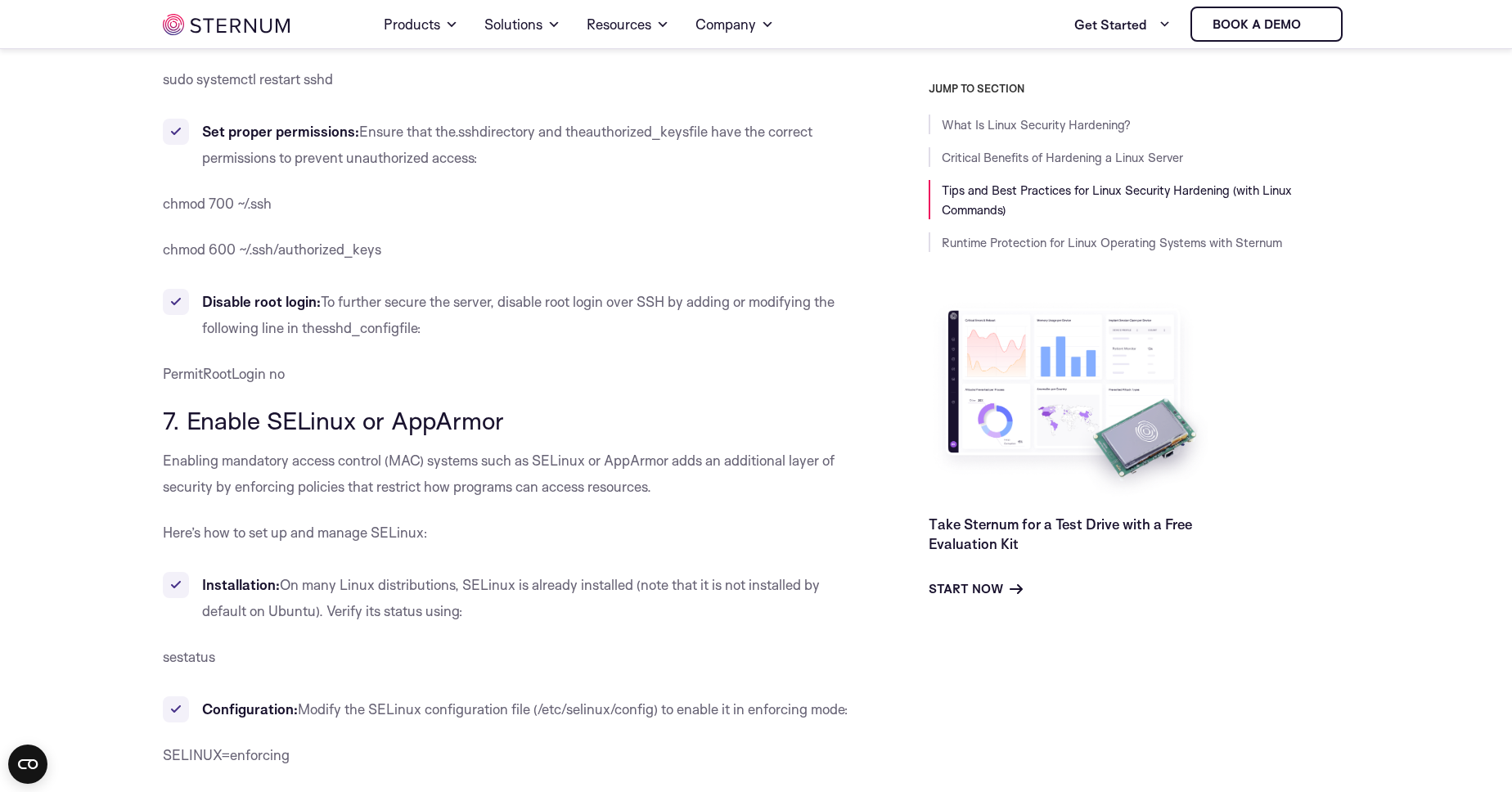
click at [327, 293] on span "To further secure the server, disable root login over SSH by adding or modifyin…" at bounding box center [519, 314] width 633 height 43
drag, startPoint x: 327, startPoint y: 251, endPoint x: 415, endPoint y: 284, distance: 94.0
click at [415, 289] on li "Disable root login: To further secure the server, disable root login over SSH b…" at bounding box center [509, 315] width 692 height 52
copy li "To further secure the server, disable root login over SSH by adding or modifyin…"
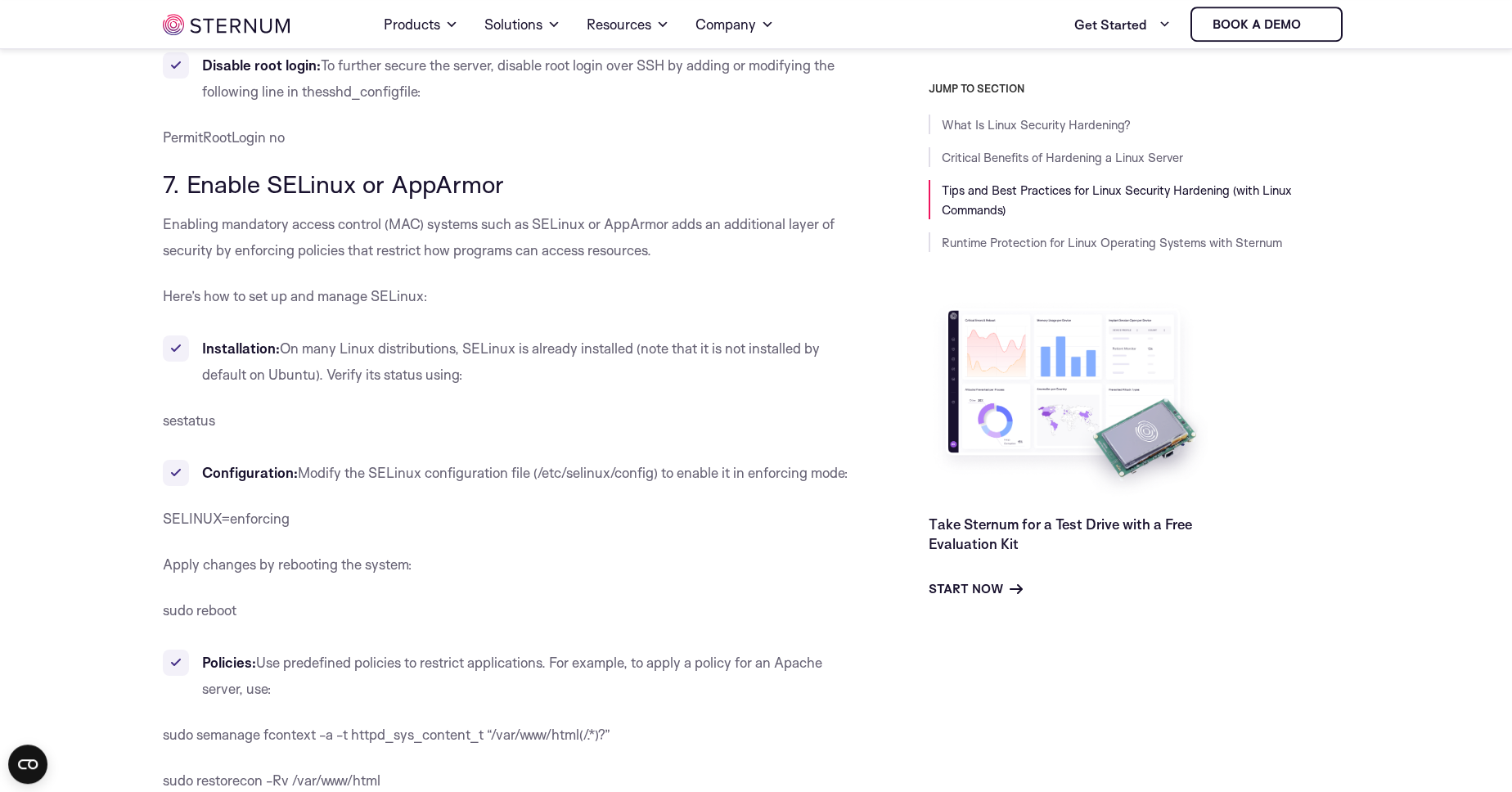
scroll to position [6145, 0]
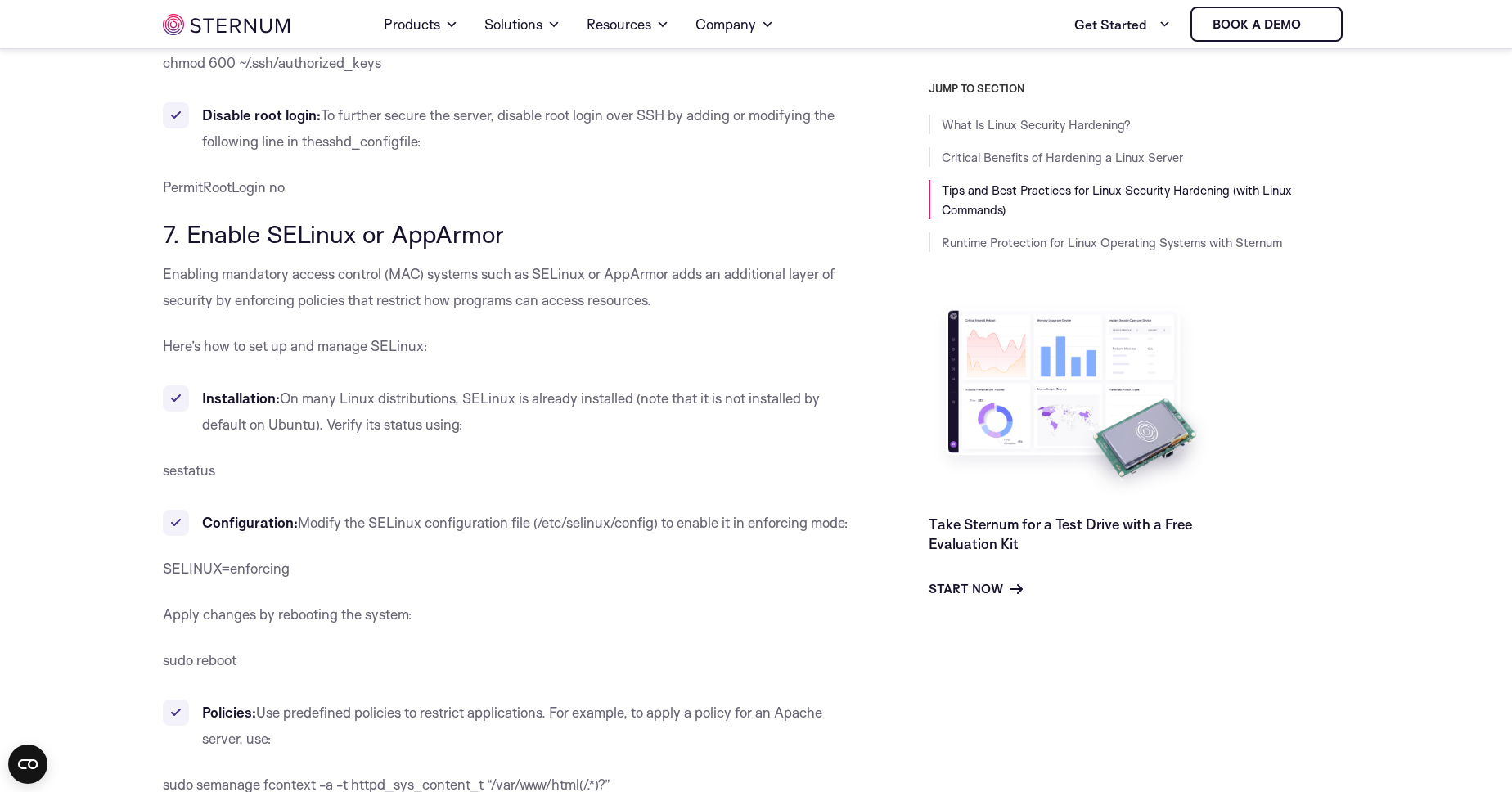
click at [172, 265] on span "Enabling mandatory access control (MAC) systems such as SELinux or AppArmor add…" at bounding box center [498, 286] width 672 height 43
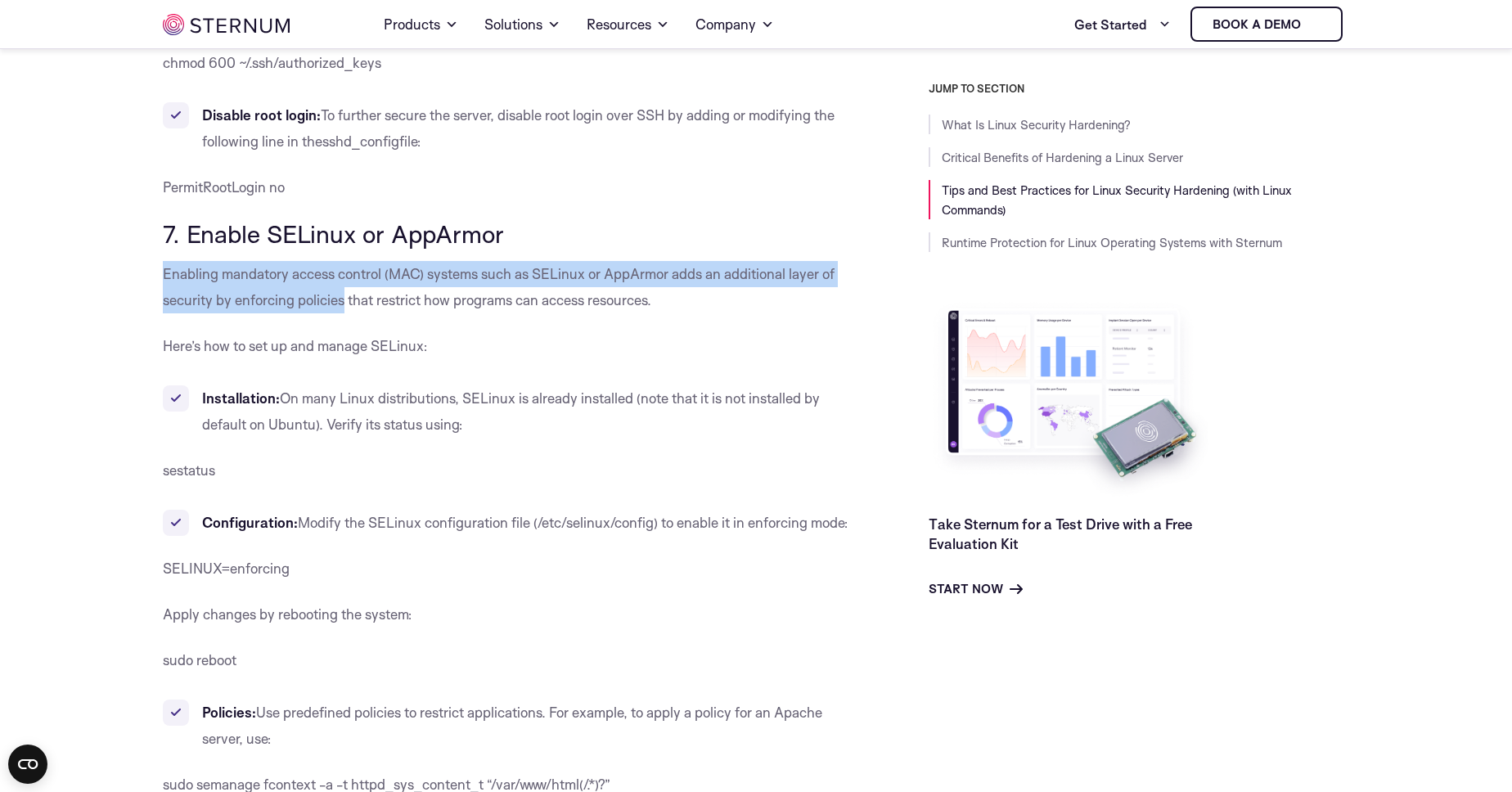
drag, startPoint x: 172, startPoint y: 220, endPoint x: 332, endPoint y: 255, distance: 163.8
click at [332, 265] on span "Enabling mandatory access control (MAC) systems such as SELinux or AppArmor add…" at bounding box center [498, 286] width 672 height 43
copy span "Enabling mandatory access control (MAC) systems such as SELinux or AppArmor add…"
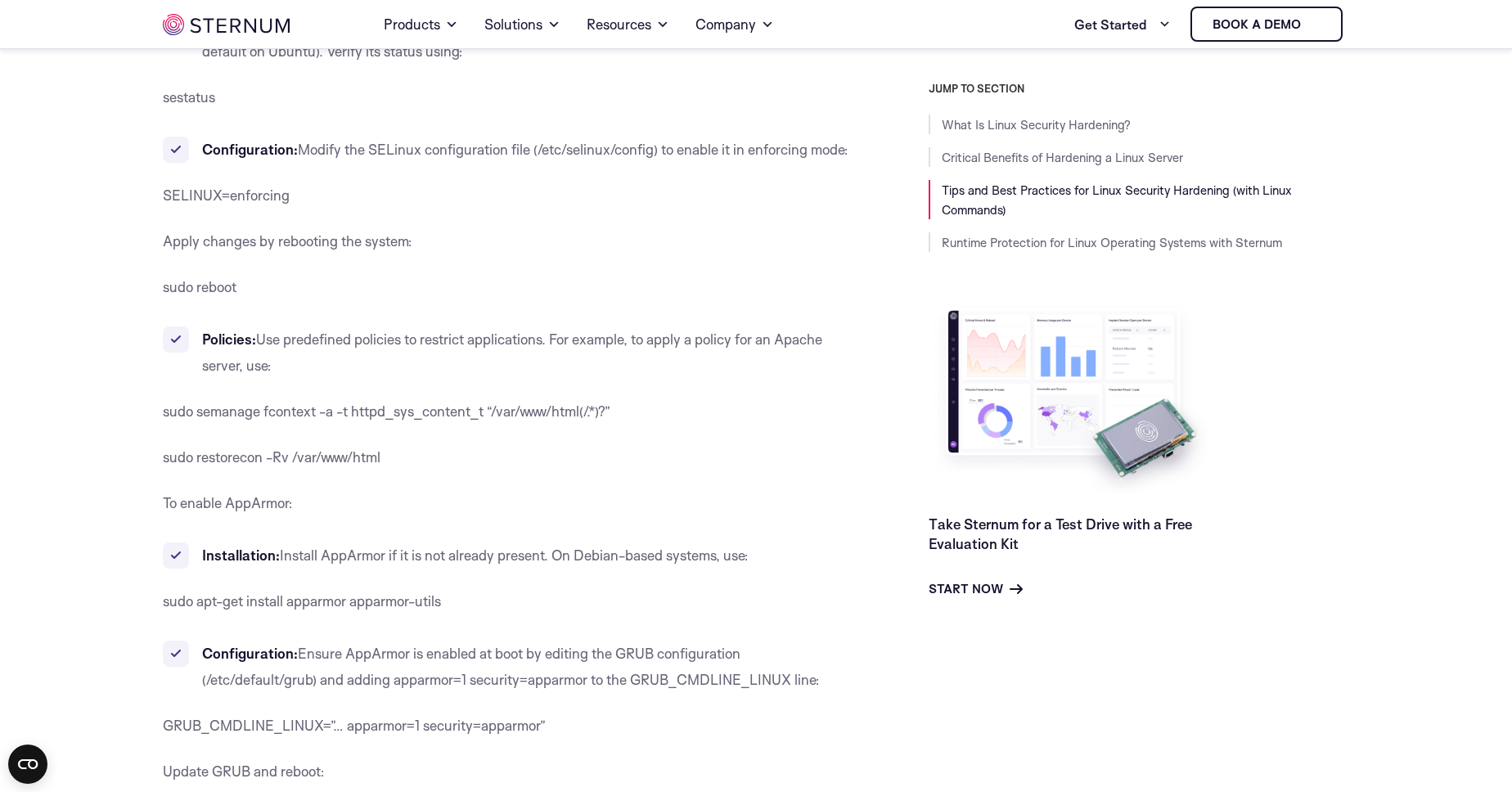
scroll to position [6424, 0]
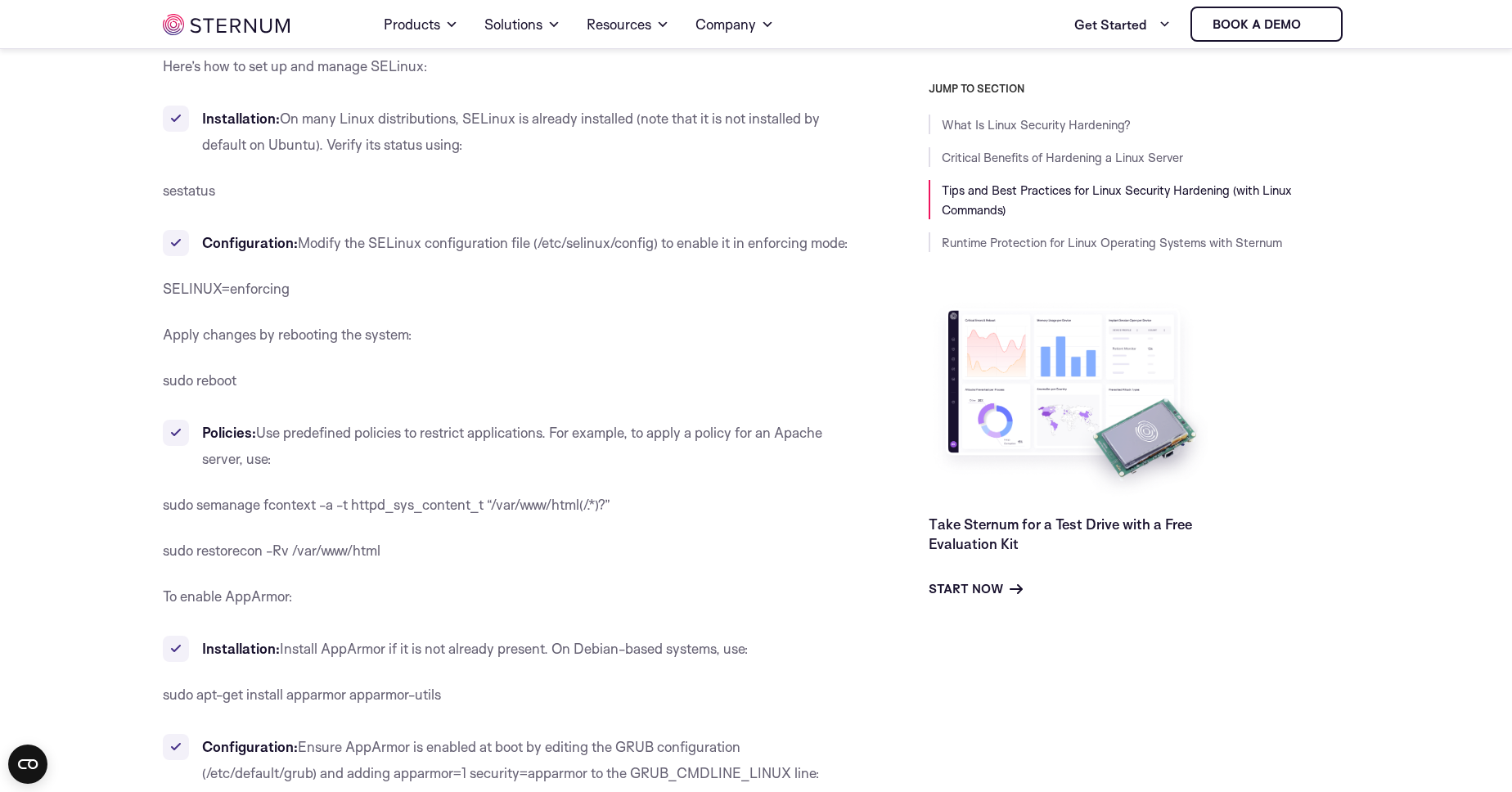
click at [198, 230] on li "Configuration: Modify the SELinux configuration file ( /etc/selinux/config ) to…" at bounding box center [509, 243] width 692 height 26
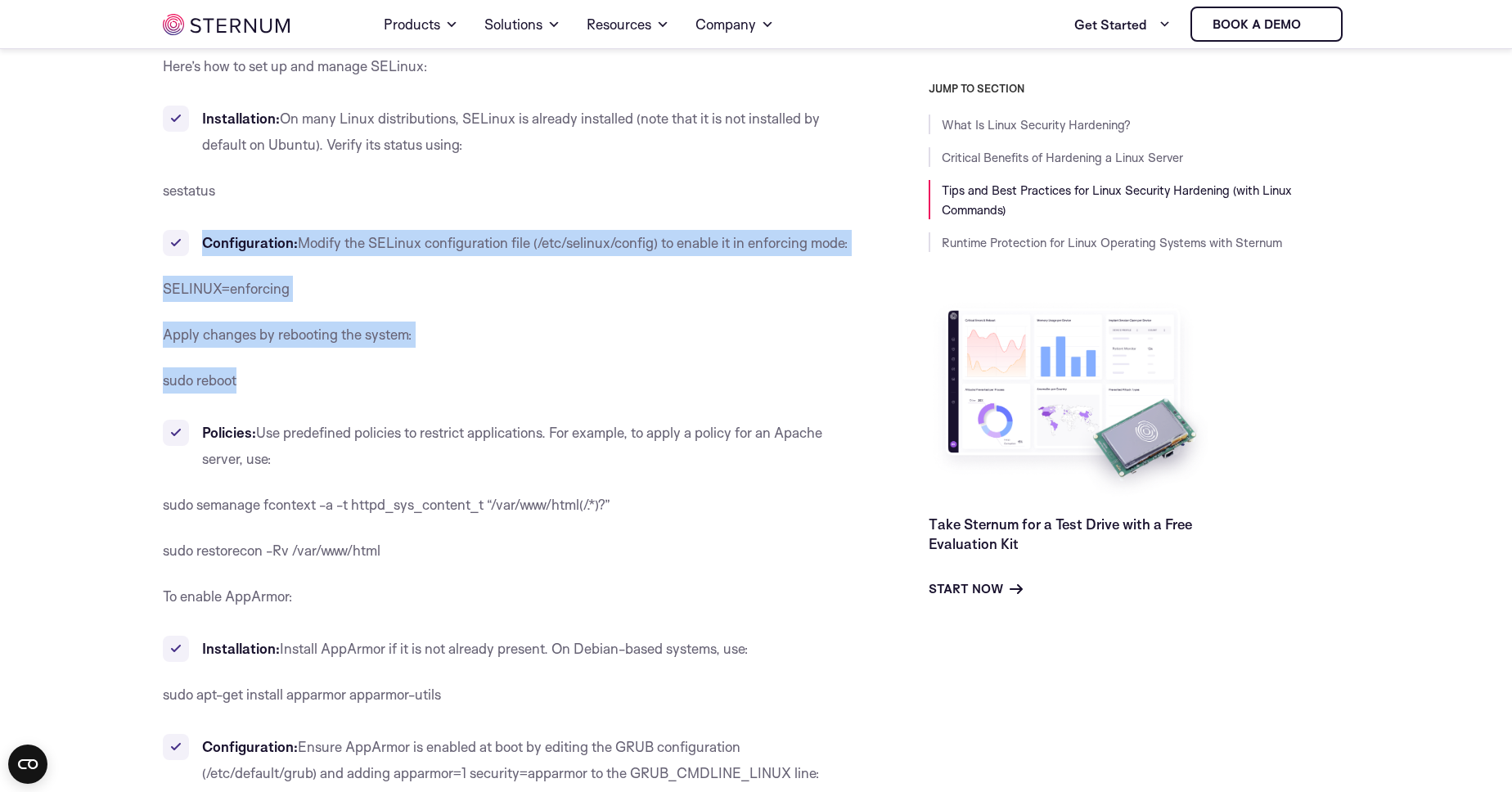
drag, startPoint x: 198, startPoint y: 186, endPoint x: 389, endPoint y: 325, distance: 236.2
copy div "Configuration: Modify the SELinux configuration file ( /etc/selinux/config ) to…"
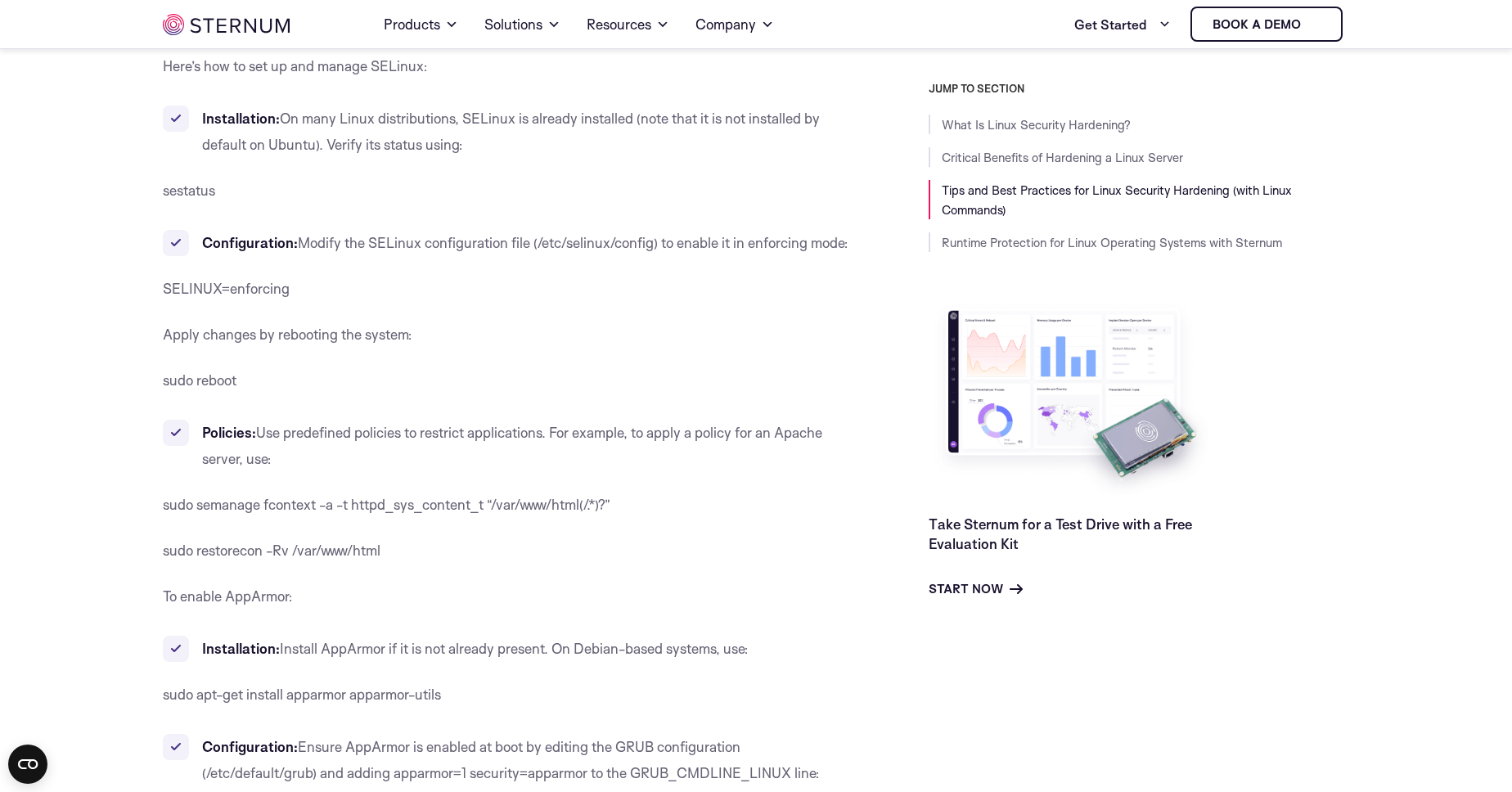
click at [384, 420] on li "Policies: Use predefined policies to restrict applications. For example, to app…" at bounding box center [509, 446] width 692 height 52
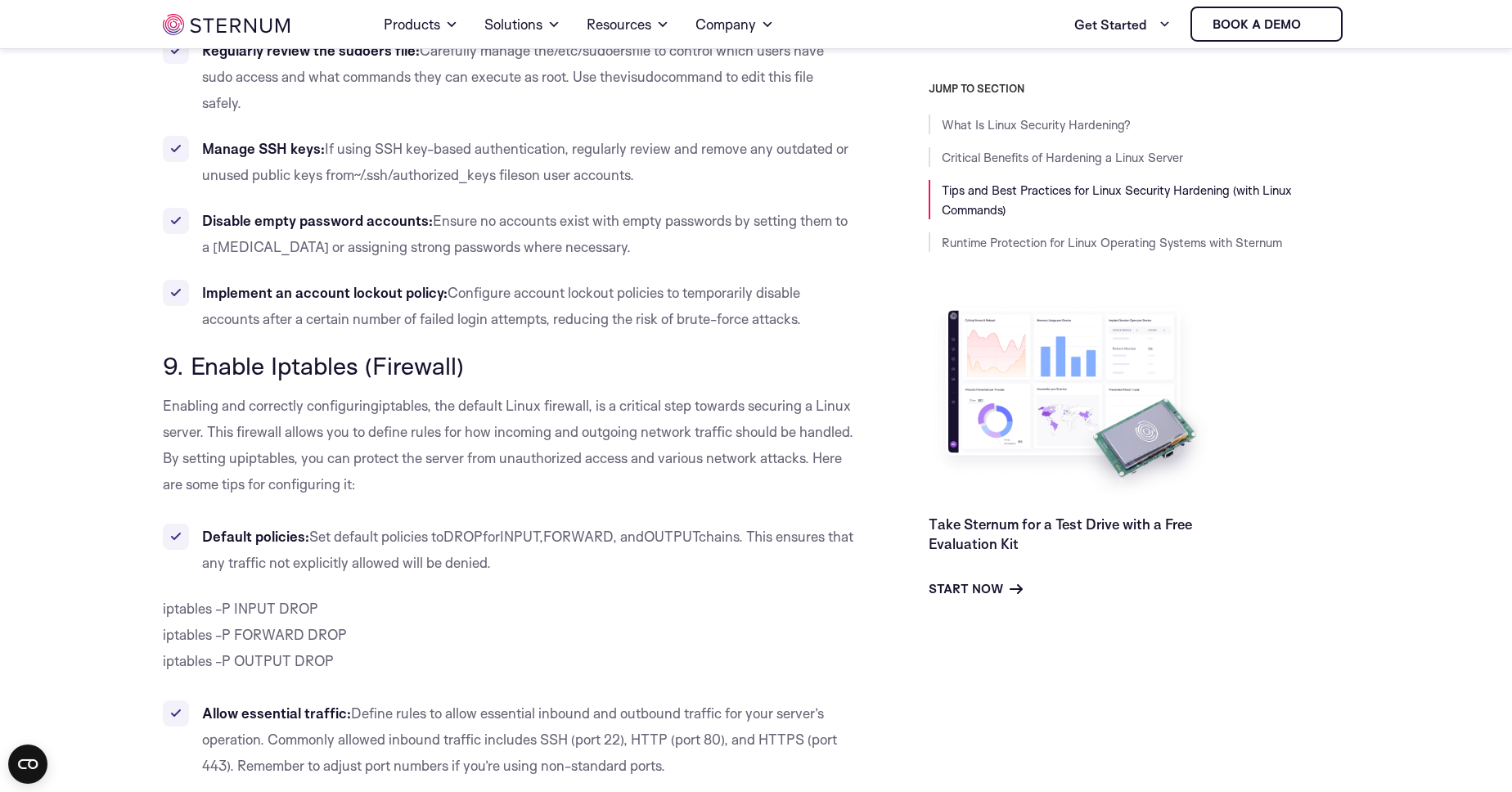
scroll to position [8104, 0]
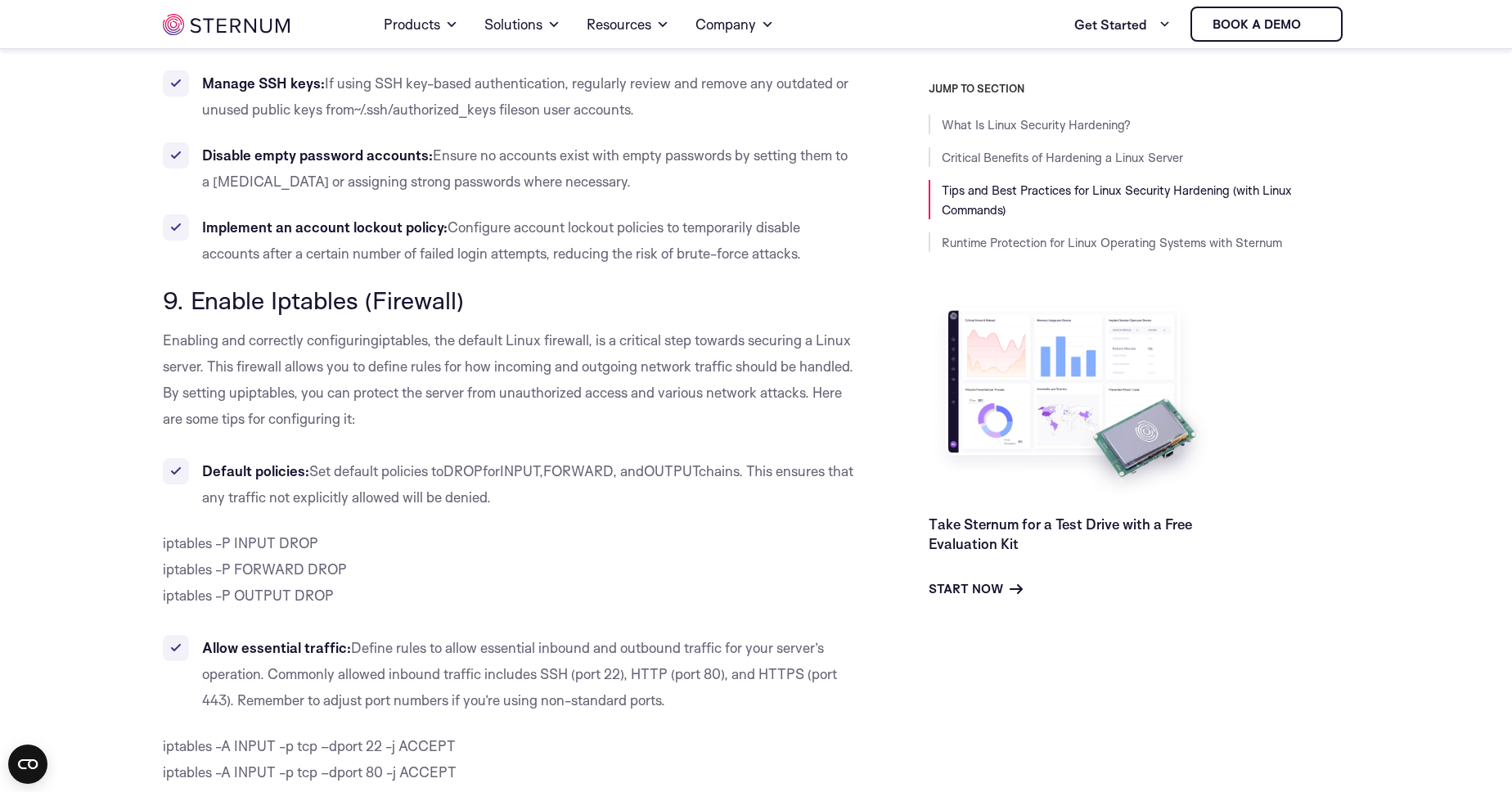
click at [192, 285] on span "9. Enable Iptables (Firewall)" at bounding box center [313, 300] width 301 height 30
drag, startPoint x: 192, startPoint y: 277, endPoint x: 470, endPoint y: 282, distance: 278.0
click at [470, 286] on h3 "9. Enable Iptables (Firewall)" at bounding box center [509, 300] width 692 height 28
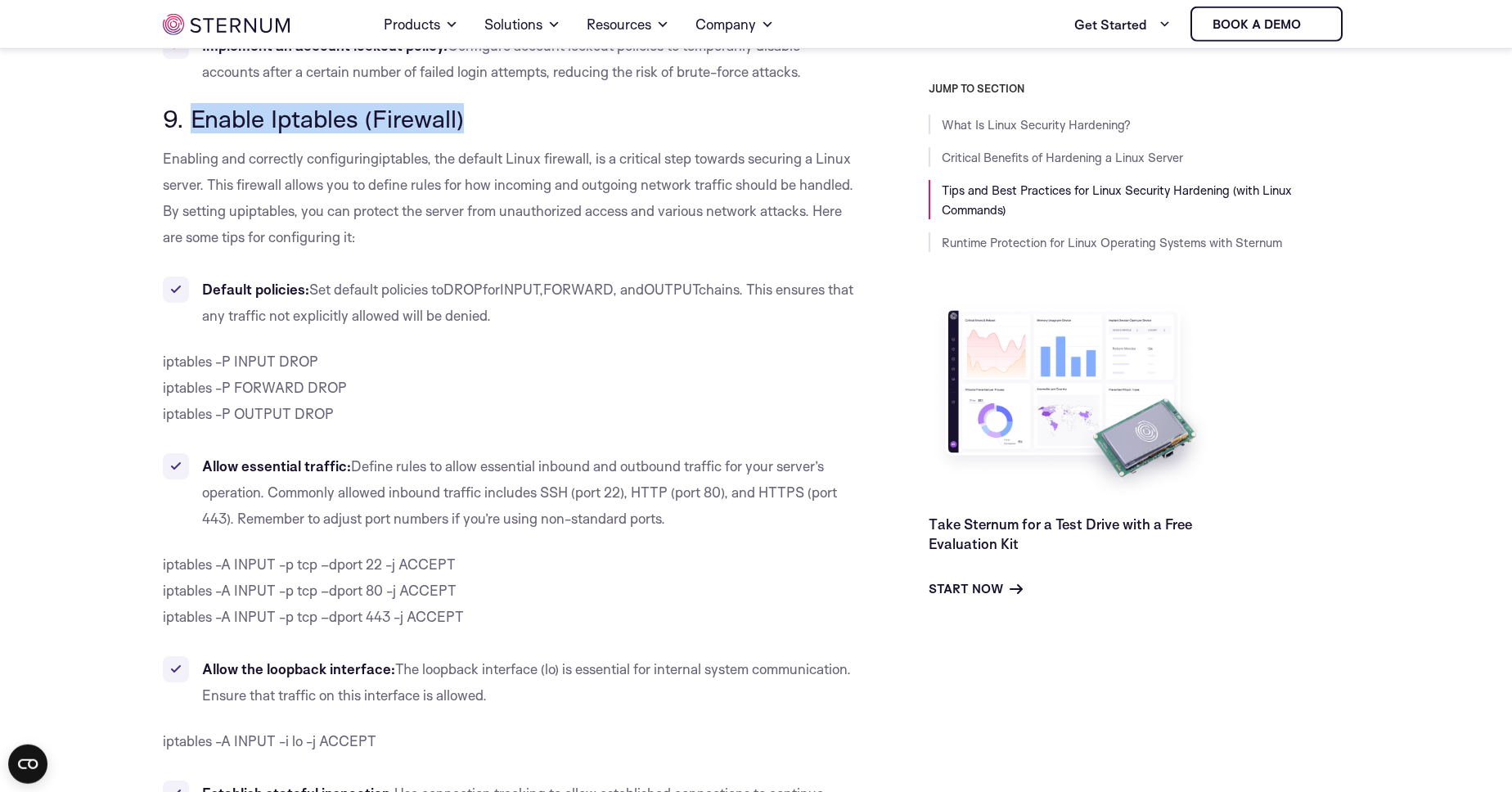
scroll to position [8290, 0]
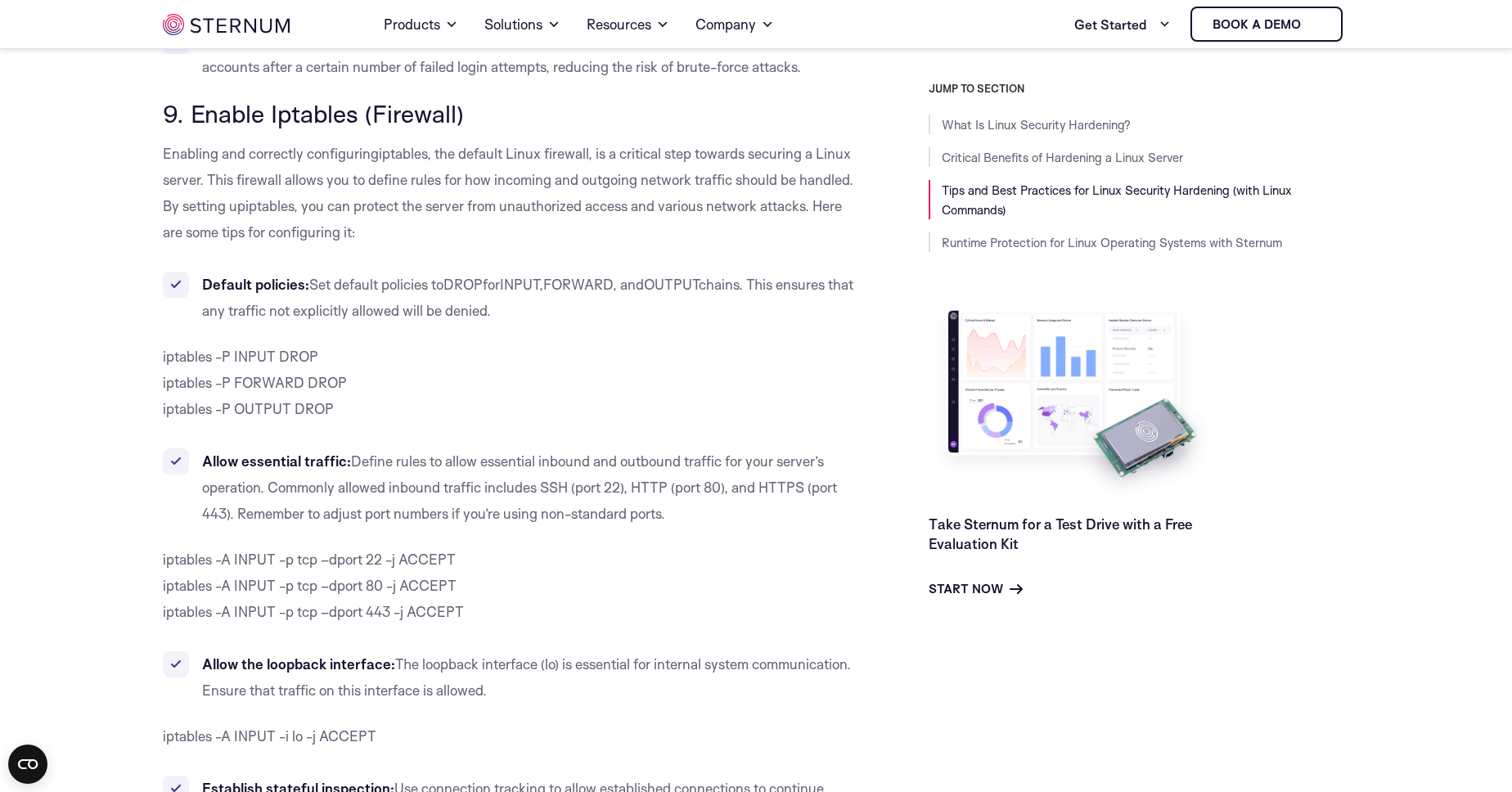
click at [354, 453] on span "Define rules to allow essential inbound and outbound traffic for your server’s …" at bounding box center [520, 487] width 635 height 69
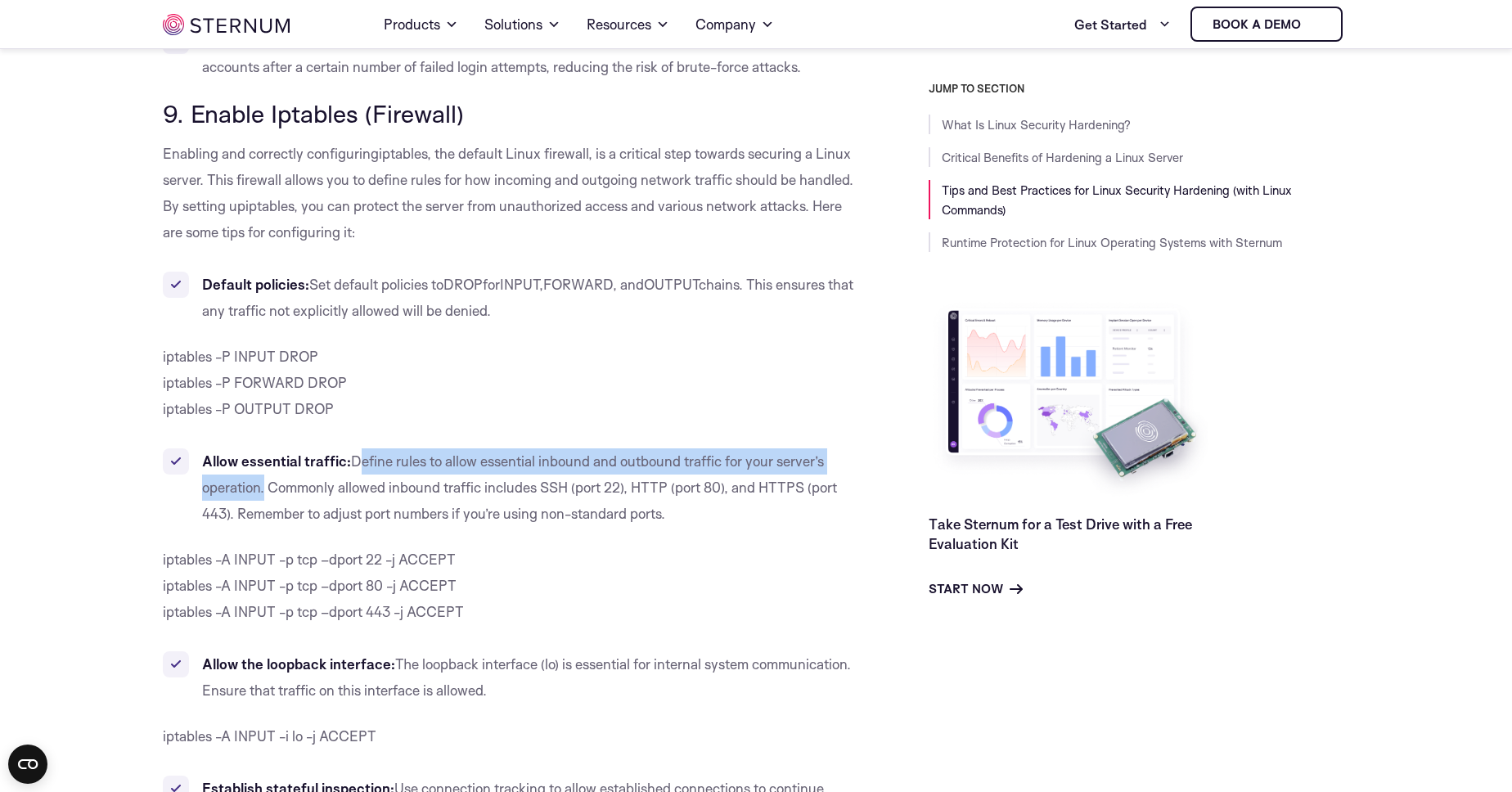
drag, startPoint x: 354, startPoint y: 433, endPoint x: 249, endPoint y: 460, distance: 108.4
click at [249, 460] on span "Define rules to allow essential inbound and outbound traffic for your server’s …" at bounding box center [520, 487] width 635 height 69
click at [389, 453] on span "Define rules to allow essential inbound and outbound traffic for your server’s …" at bounding box center [520, 487] width 635 height 69
drag, startPoint x: 389, startPoint y: 443, endPoint x: 352, endPoint y: 434, distance: 38.1
click at [352, 453] on span "Define rules to allow essential inbound and outbound traffic for your server’s …" at bounding box center [520, 487] width 635 height 69
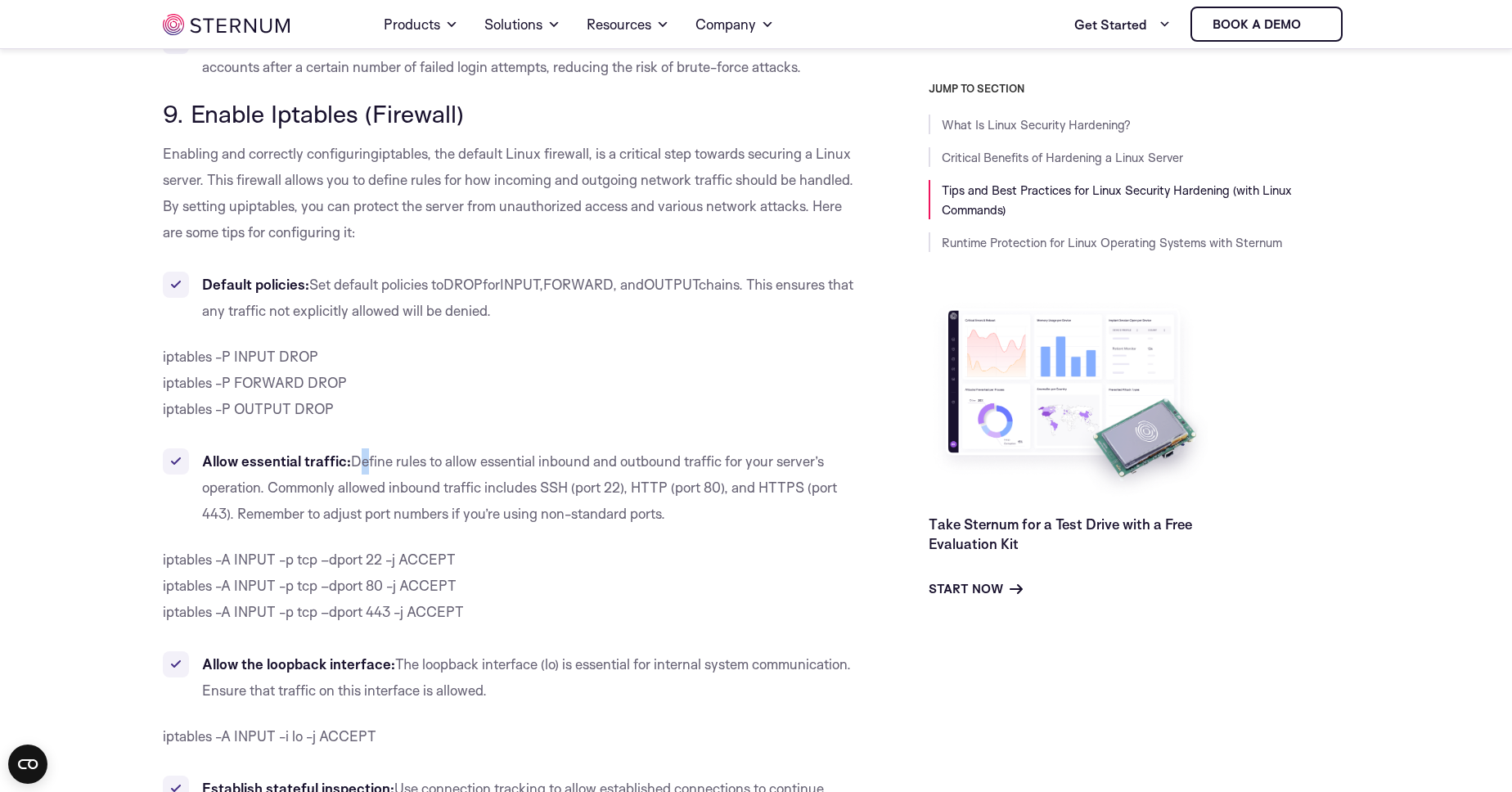
drag, startPoint x: 352, startPoint y: 434, endPoint x: 363, endPoint y: 435, distance: 11.0
click at [363, 453] on span "Define rules to allow essential inbound and outbound traffic for your server’s …" at bounding box center [520, 487] width 635 height 69
click at [355, 453] on span "Define rules to allow essential inbound and outbound traffic for your server’s …" at bounding box center [520, 487] width 635 height 69
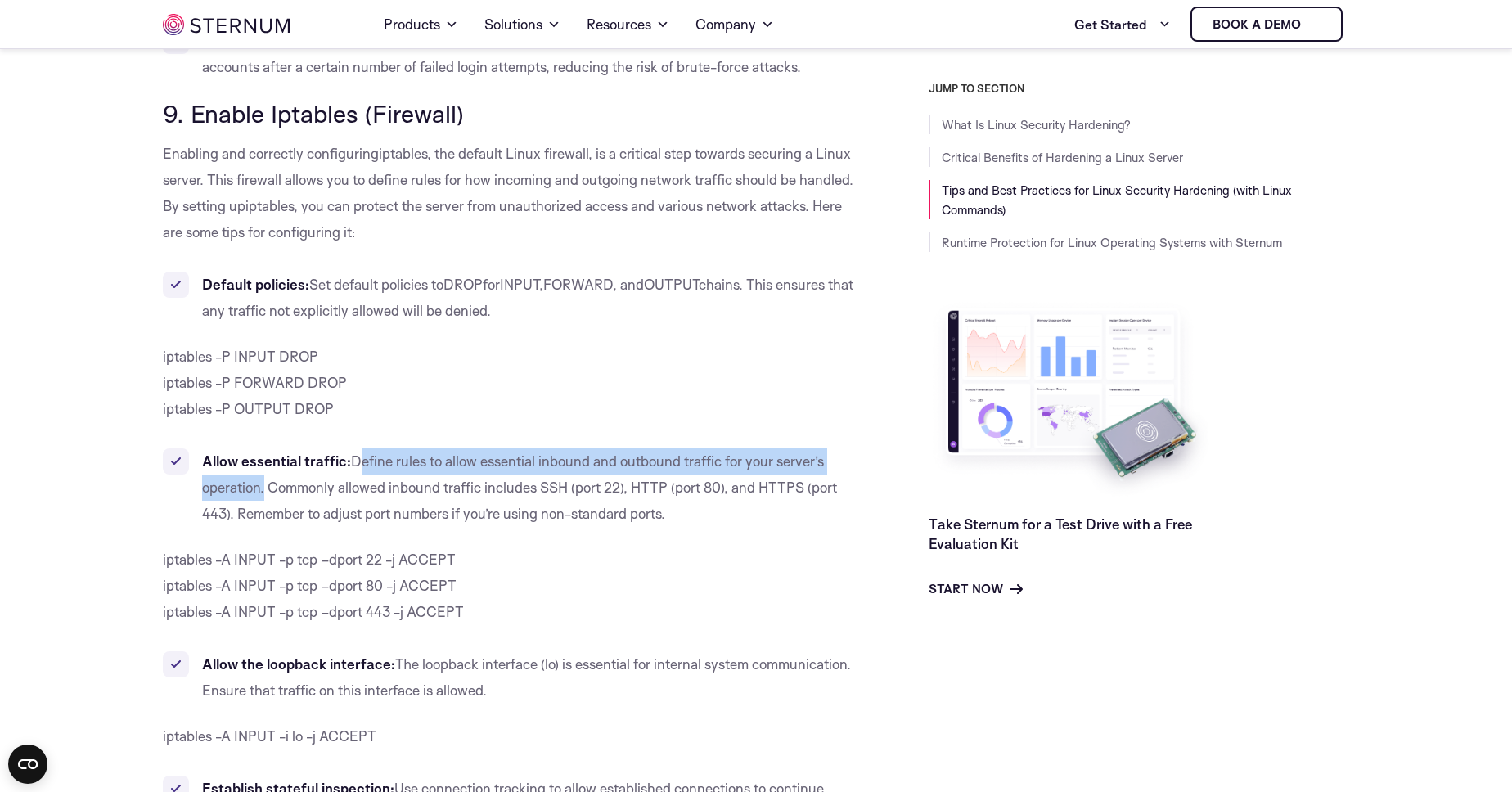
drag, startPoint x: 355, startPoint y: 433, endPoint x: 236, endPoint y: 465, distance: 123.2
click at [236, 465] on span "Define rules to allow essential inbound and outbound traffic for your server’s …" at bounding box center [520, 487] width 635 height 69
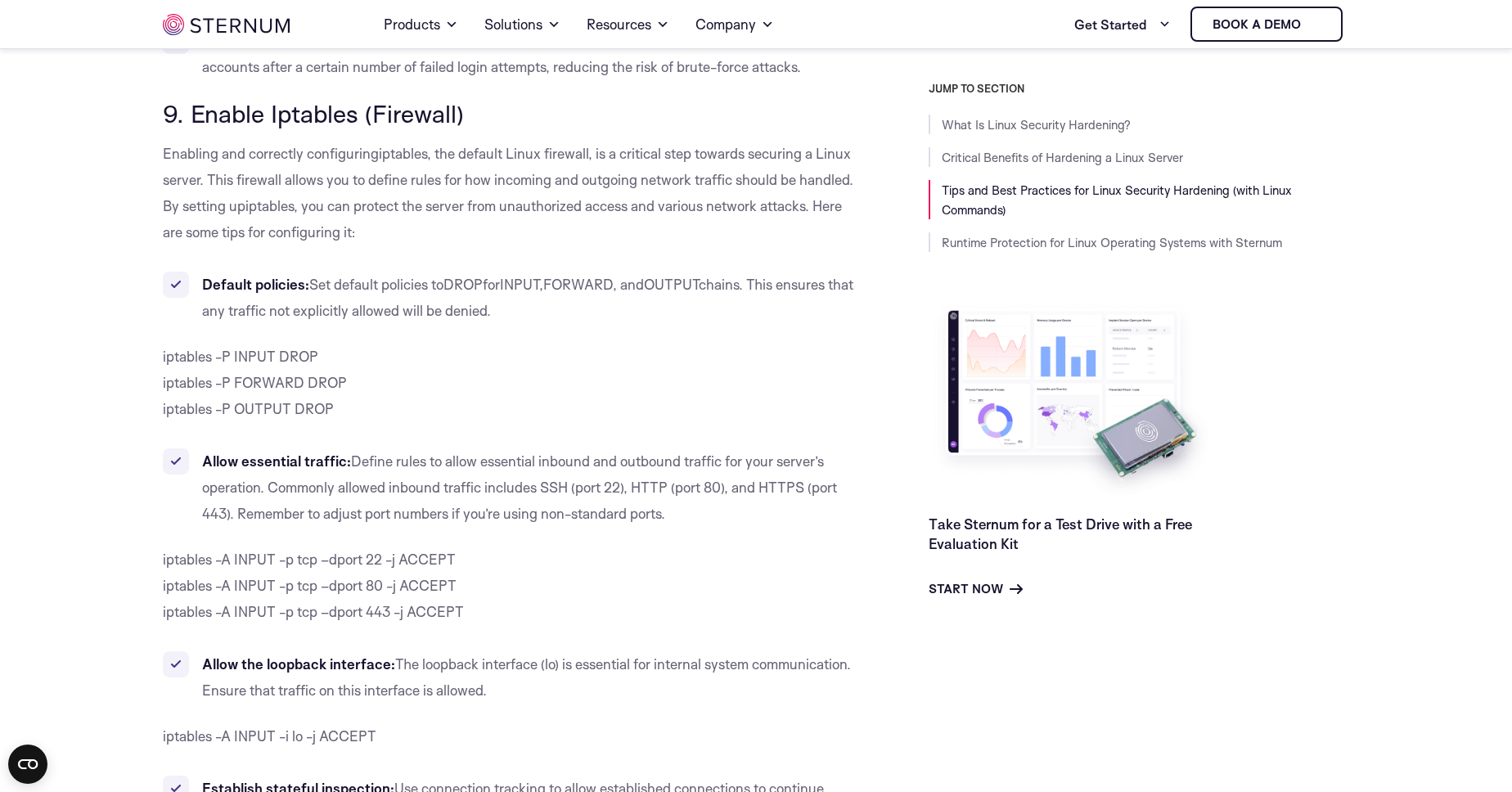
click at [155, 531] on body "Skip to content Home Products Sternum Platform Built-in memory protection, gran…" at bounding box center [756, 745] width 1512 height 18071
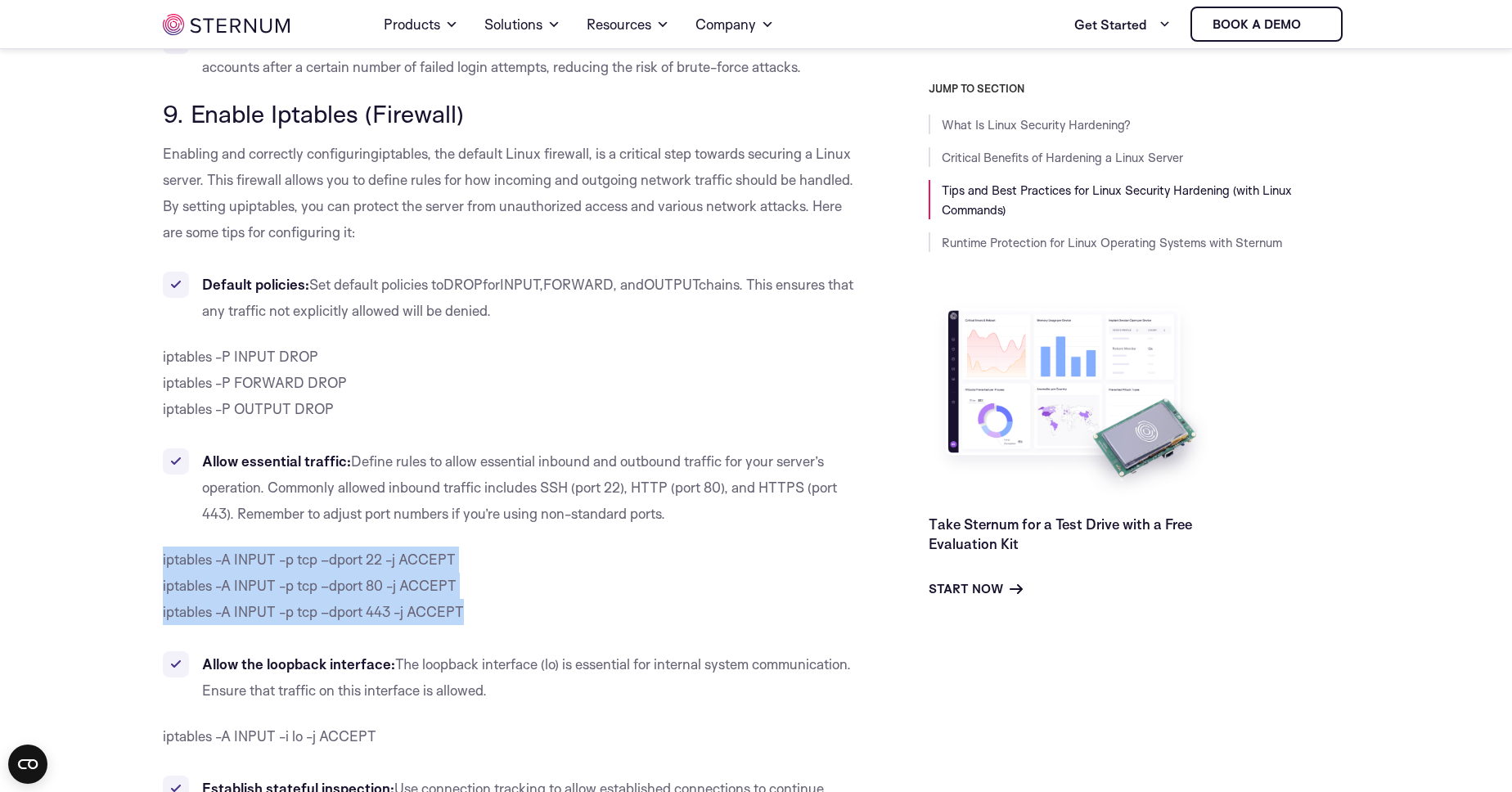
drag, startPoint x: 155, startPoint y: 531, endPoint x: 487, endPoint y: 578, distance: 335.3
click at [487, 578] on body "Skip to content Home Products Sternum Platform Built-in memory protection, gran…" at bounding box center [756, 745] width 1512 height 18071
click at [513, 592] on p "iptables -A INPUT -p tcp –dport 22 -j ACCEPT iptables -A INPUT -p tcp –dport 80…" at bounding box center [509, 586] width 692 height 79
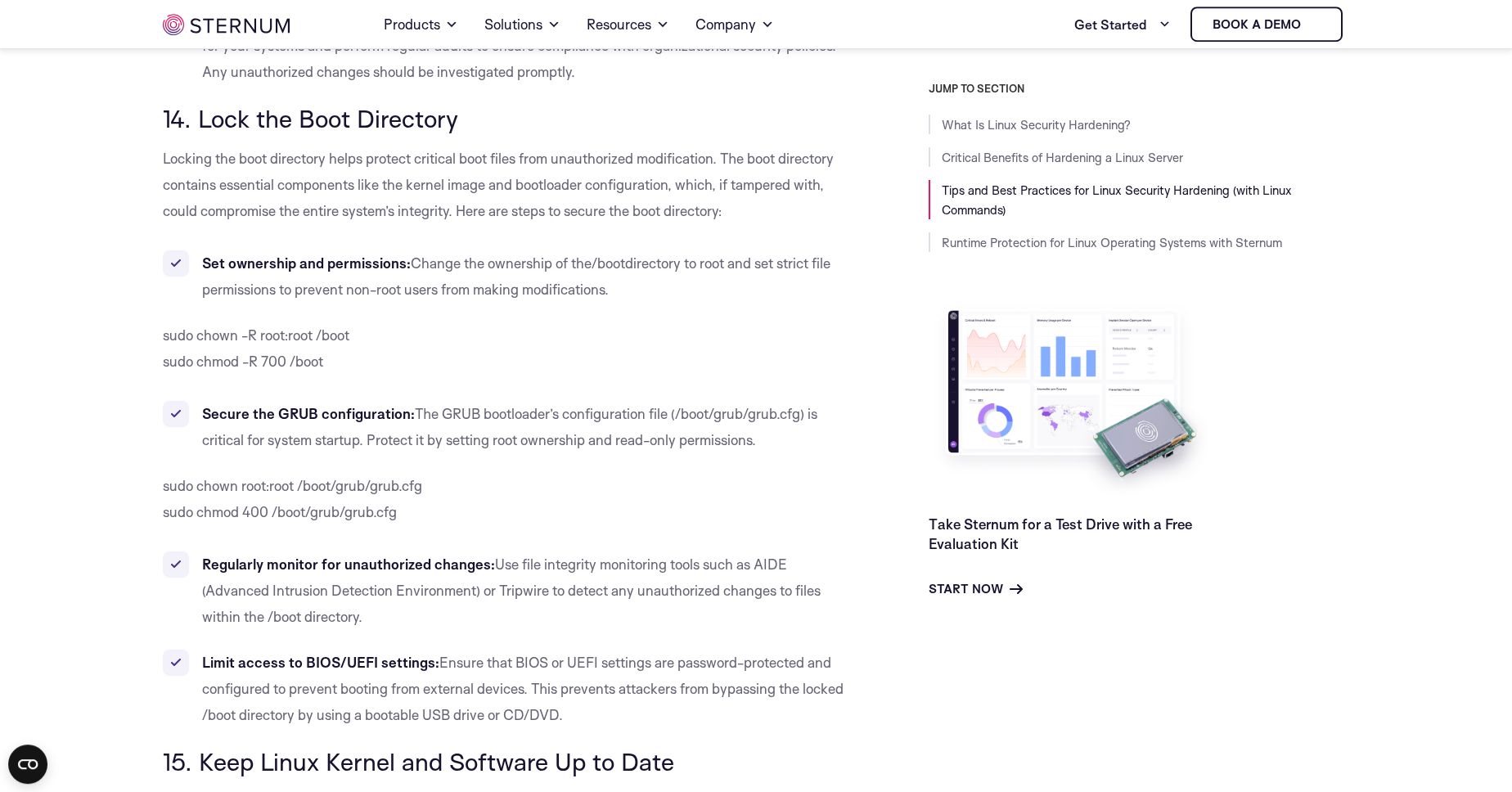
scroll to position [12208, 0]
